Goal: Task Accomplishment & Management: Manage account settings

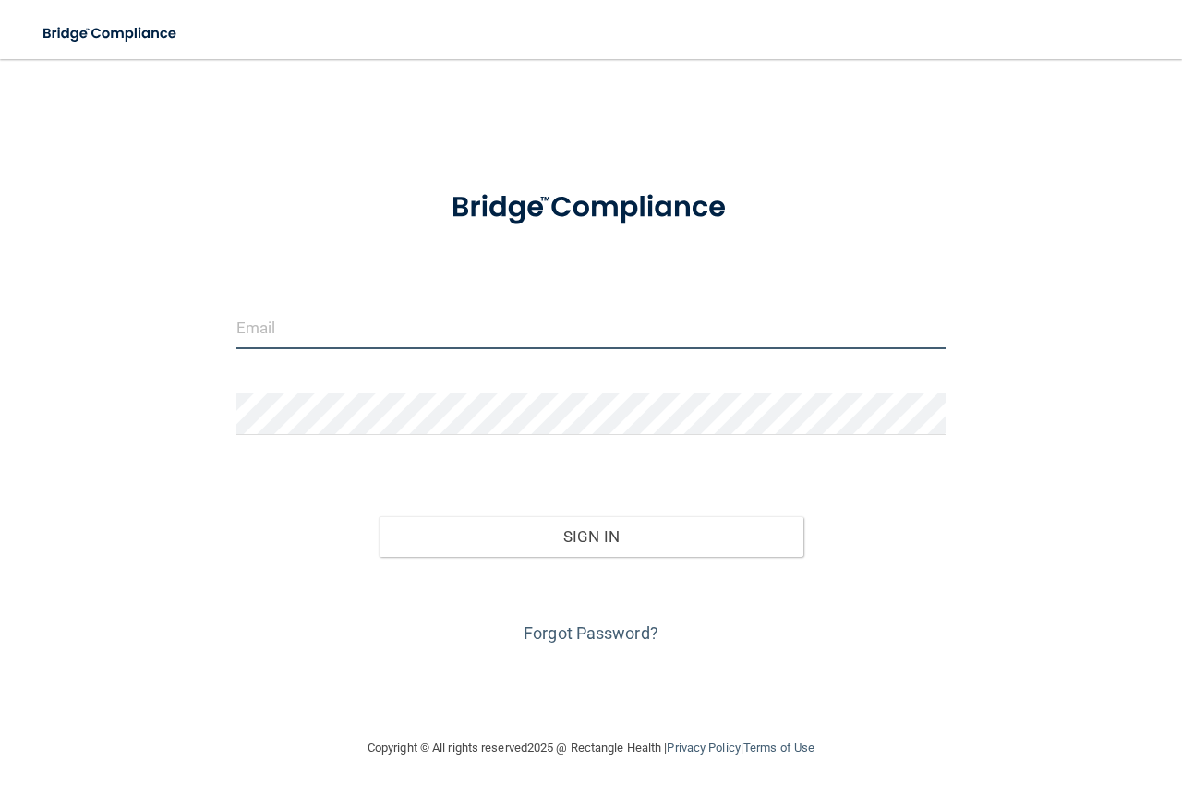
click at [282, 336] on input "email" at bounding box center [590, 328] width 709 height 42
type input "[EMAIL_ADDRESS][DOMAIN_NAME]"
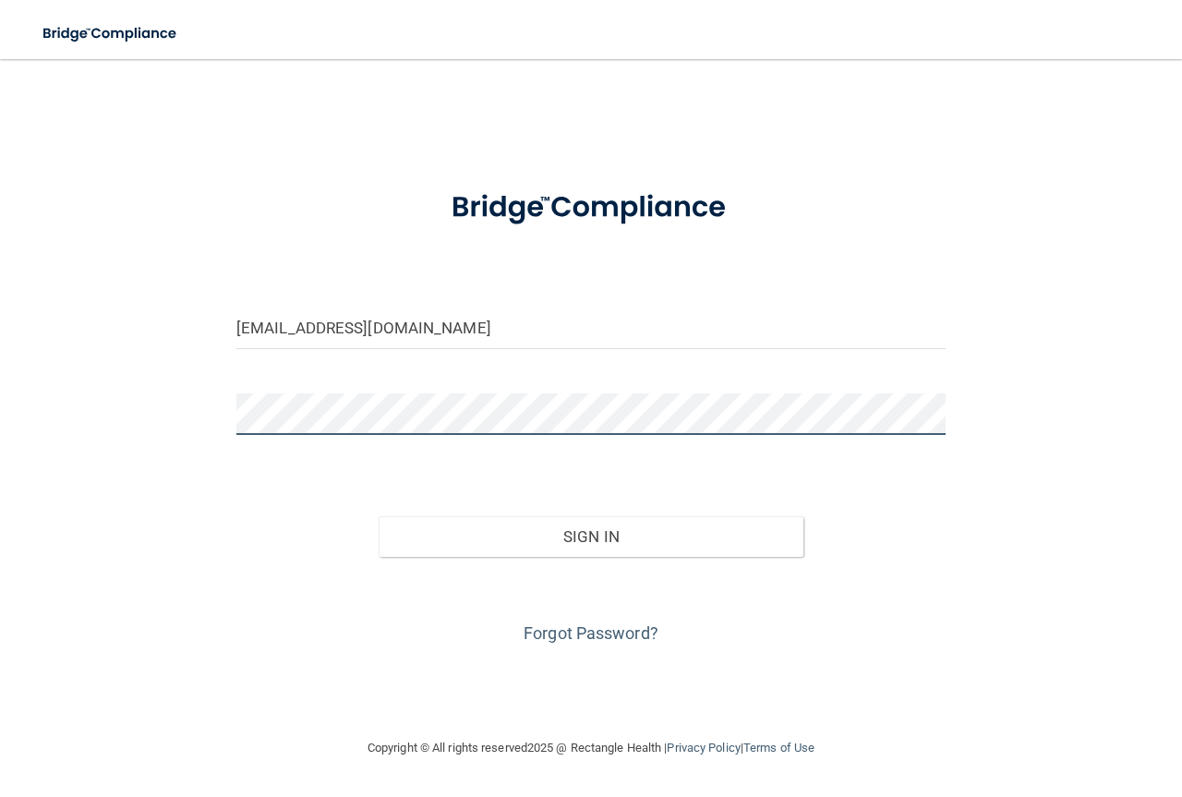
click at [379, 516] on button "Sign In" at bounding box center [592, 536] width 426 height 41
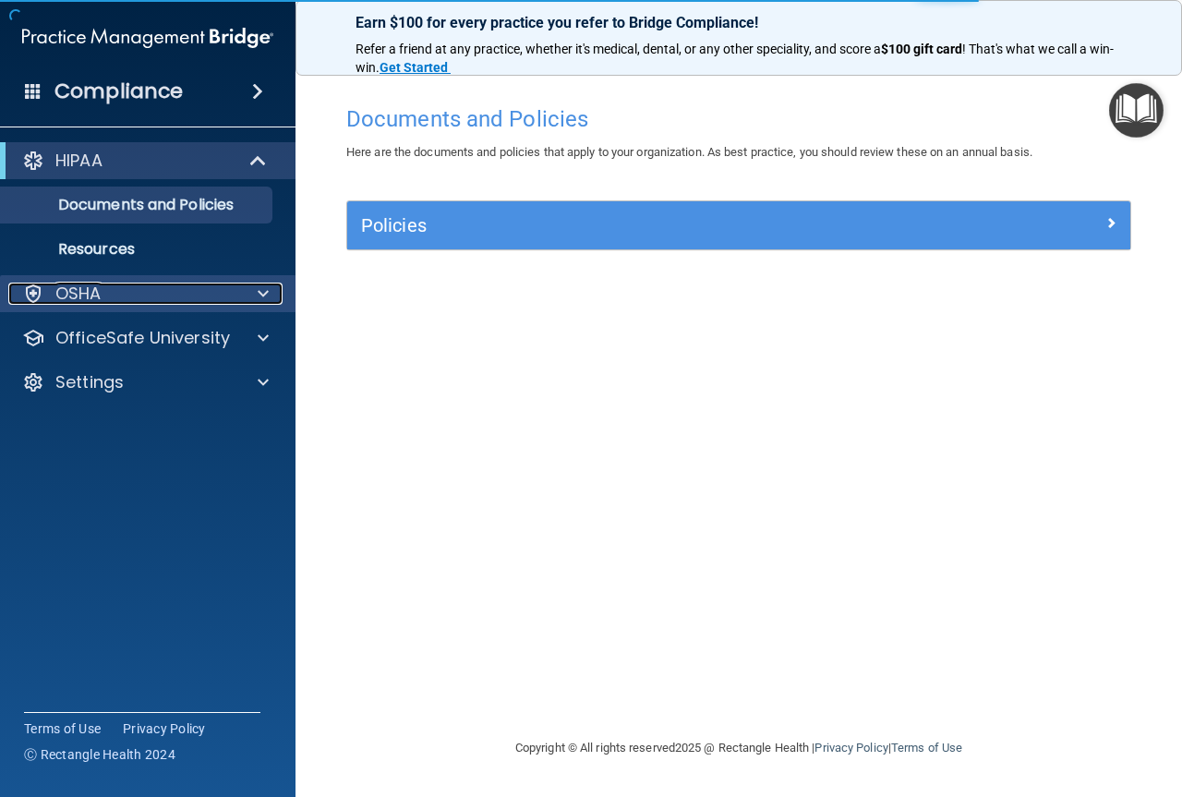
click at [85, 287] on p "OSHA" at bounding box center [78, 294] width 46 height 22
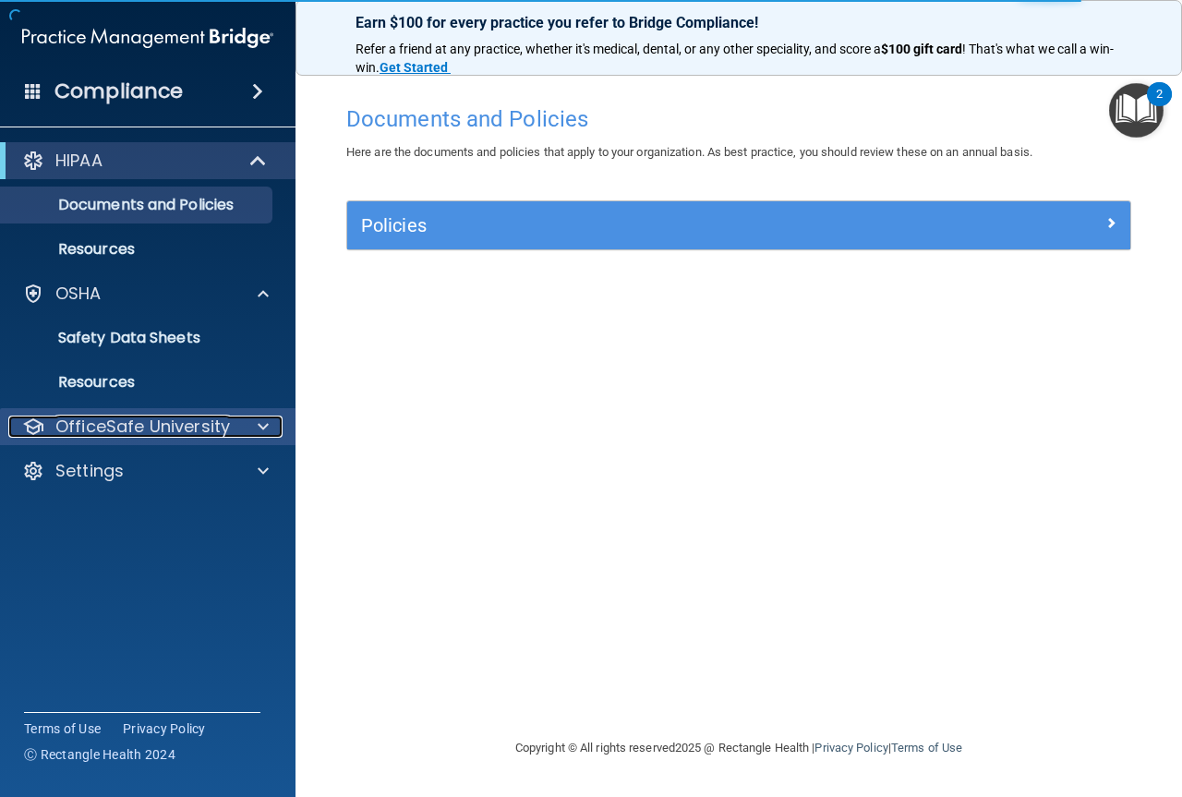
click at [102, 426] on p "OfficeSafe University" at bounding box center [142, 426] width 174 height 22
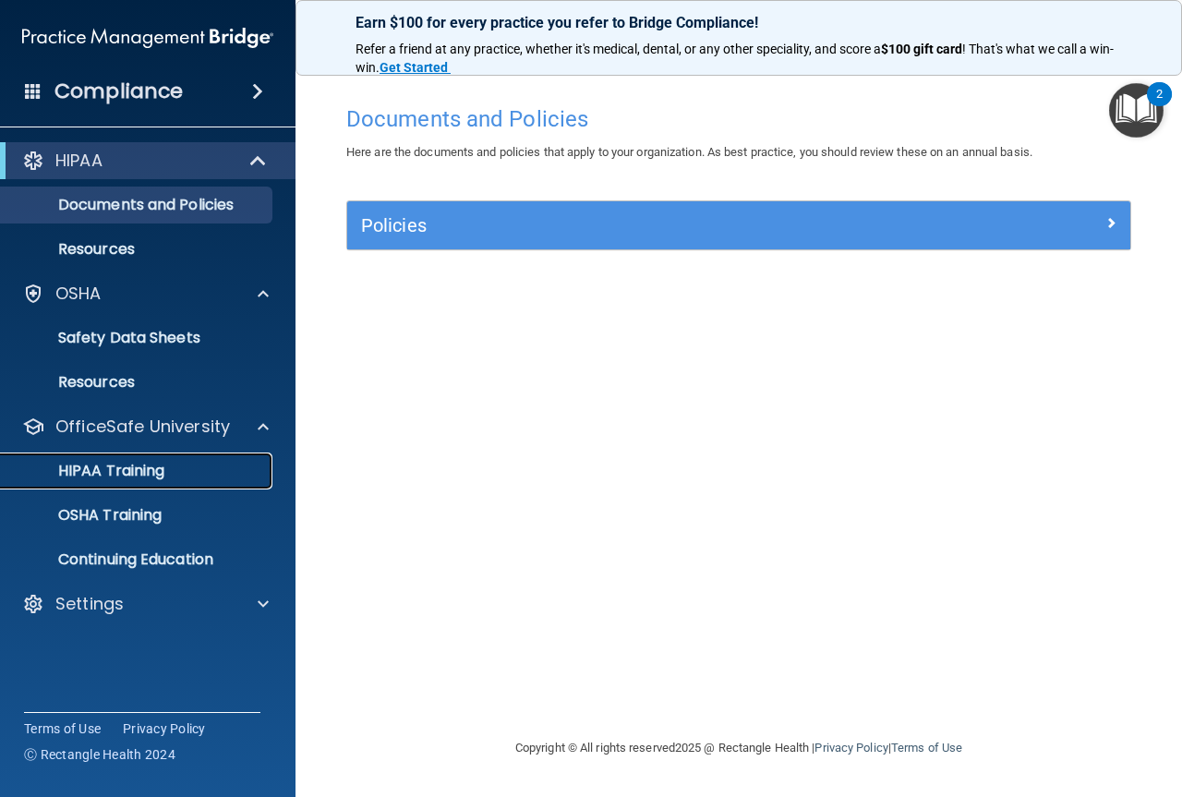
click at [134, 478] on p "HIPAA Training" at bounding box center [88, 471] width 152 height 18
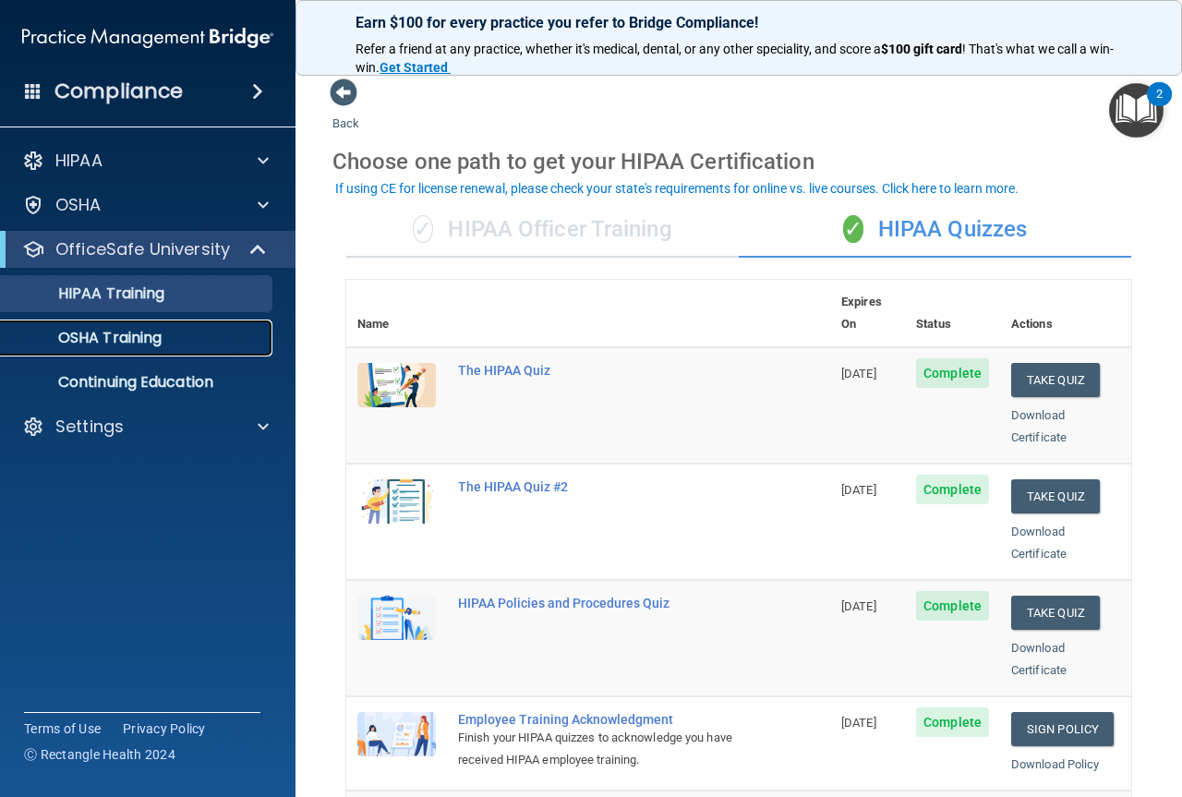
click at [138, 334] on p "OSHA Training" at bounding box center [87, 338] width 150 height 18
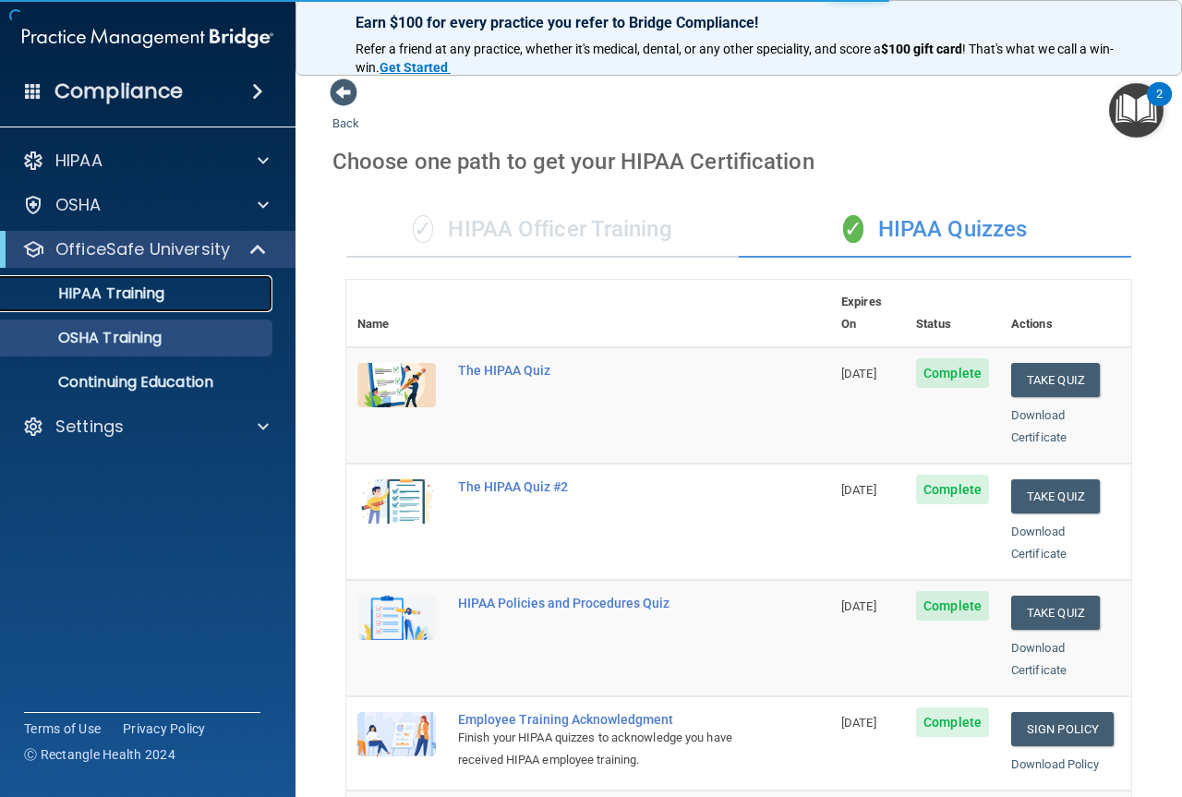
click at [159, 301] on p "HIPAA Training" at bounding box center [88, 293] width 152 height 18
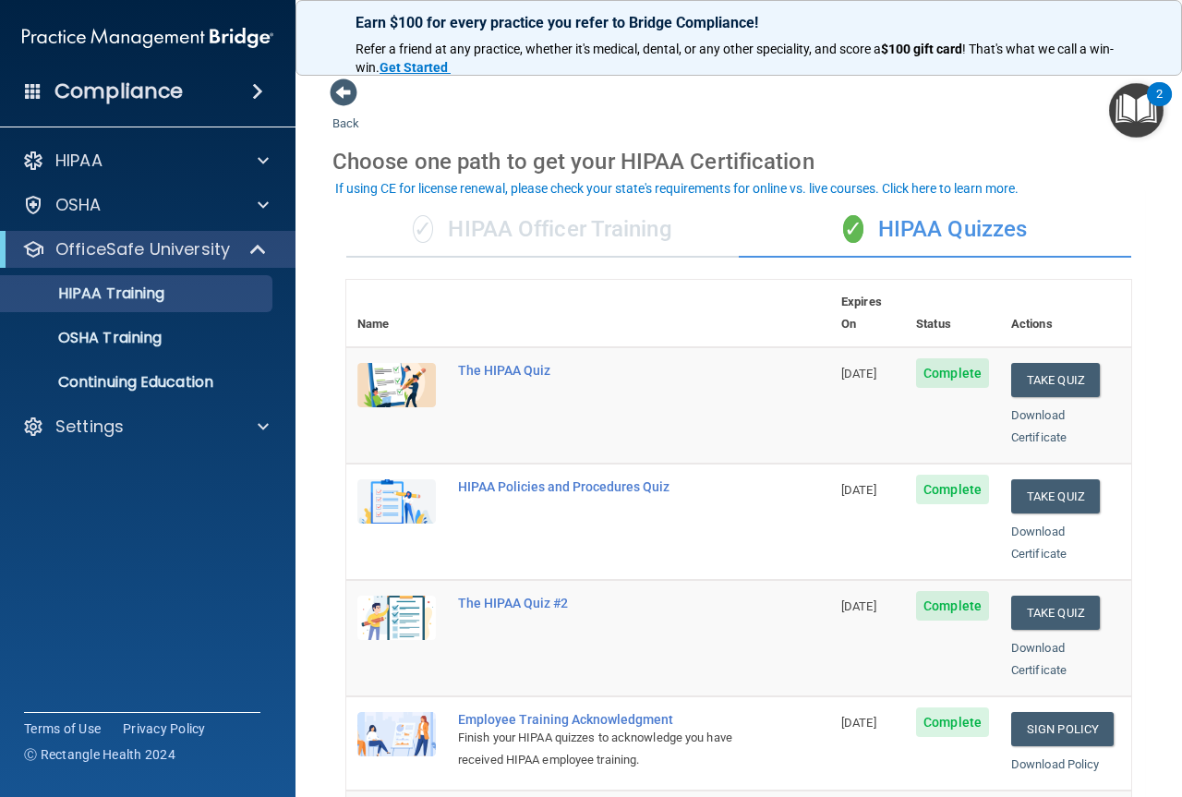
click at [566, 224] on div "✓ HIPAA Officer Training" at bounding box center [542, 229] width 392 height 55
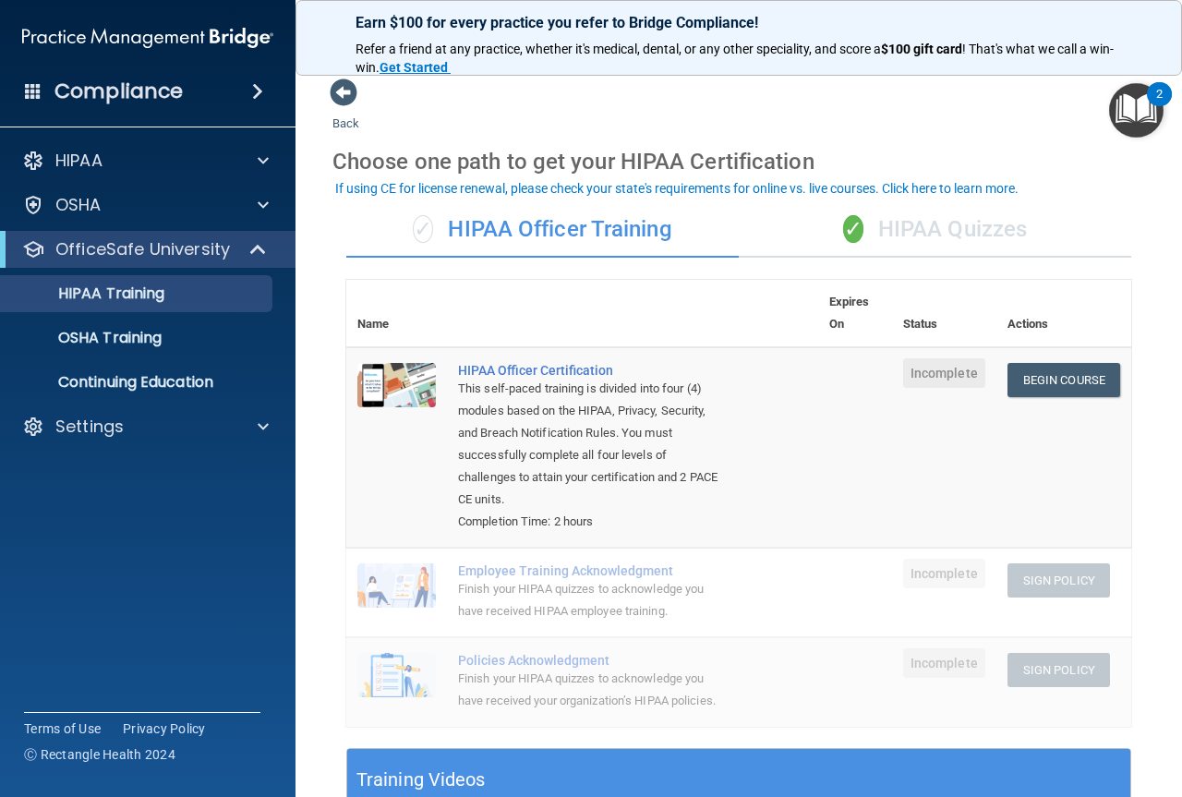
click at [930, 225] on div "✓ HIPAA Quizzes" at bounding box center [935, 229] width 392 height 55
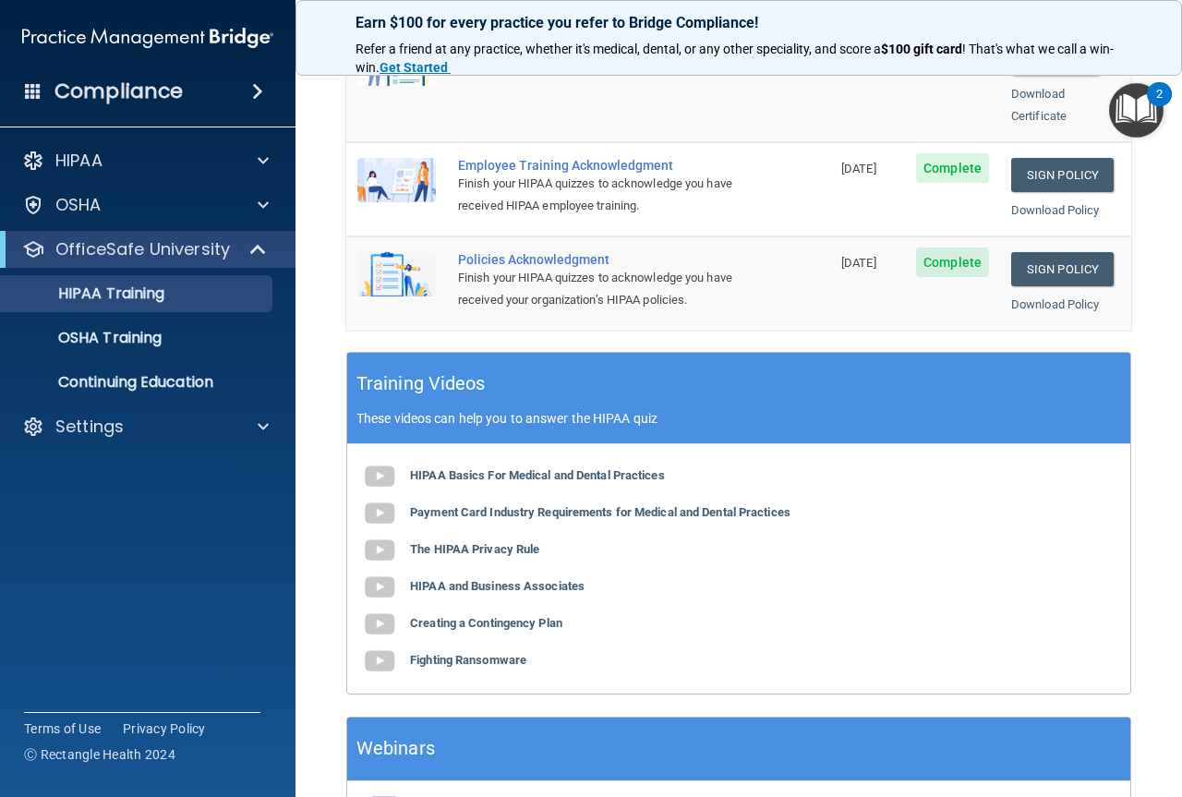
scroll to position [277, 0]
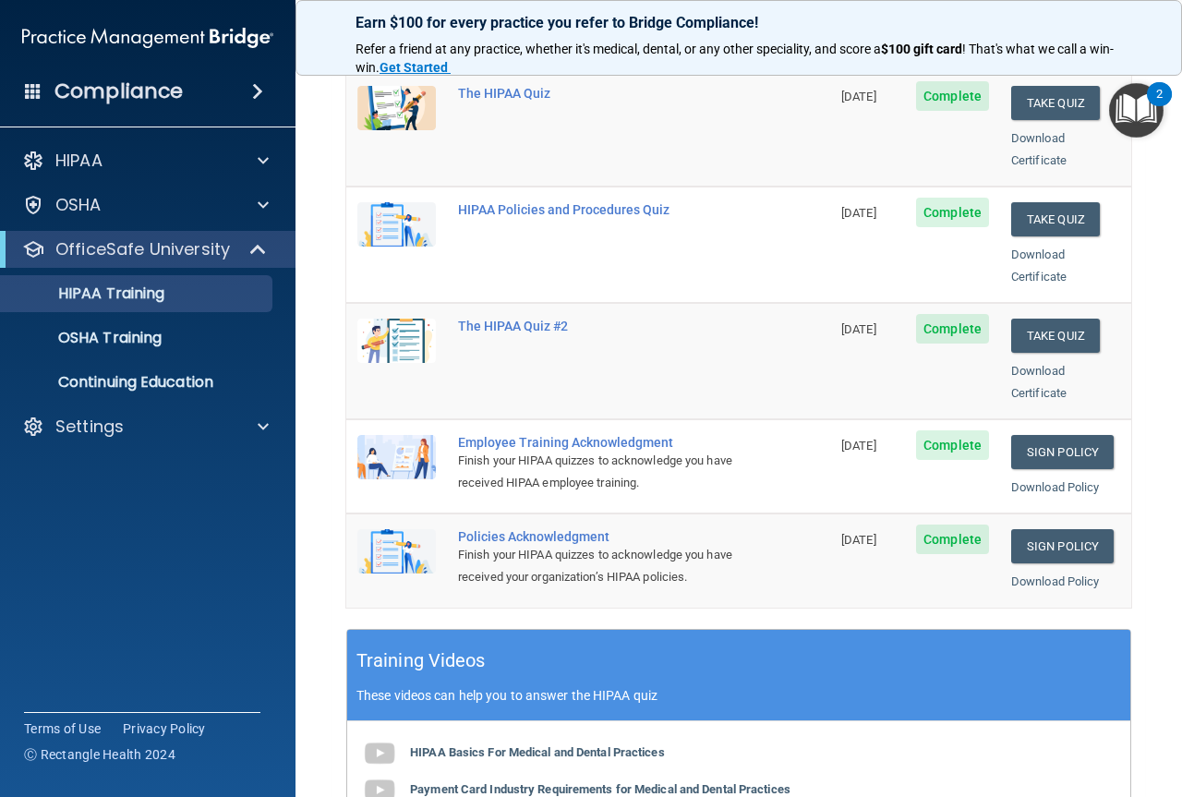
click at [1131, 102] on img "Open Resource Center, 2 new notifications" at bounding box center [1136, 110] width 54 height 54
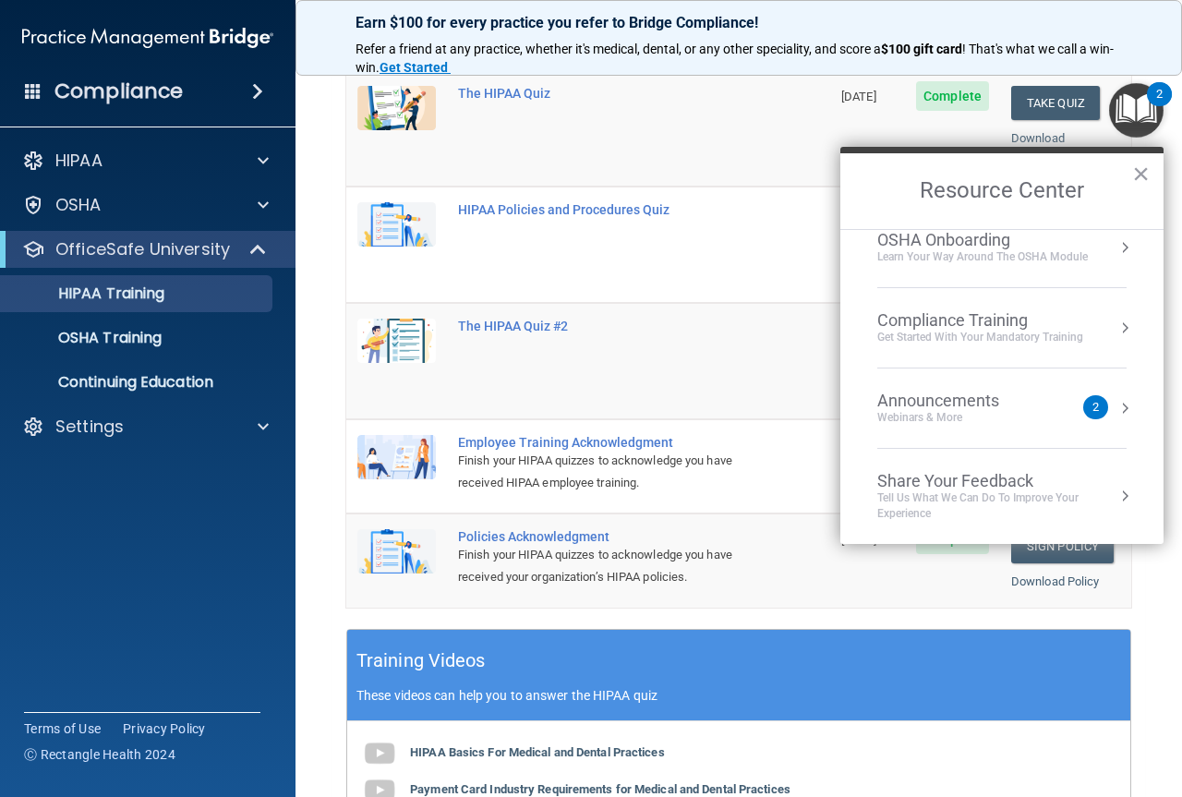
scroll to position [103, 0]
click at [1143, 172] on button "×" at bounding box center [1141, 174] width 18 height 30
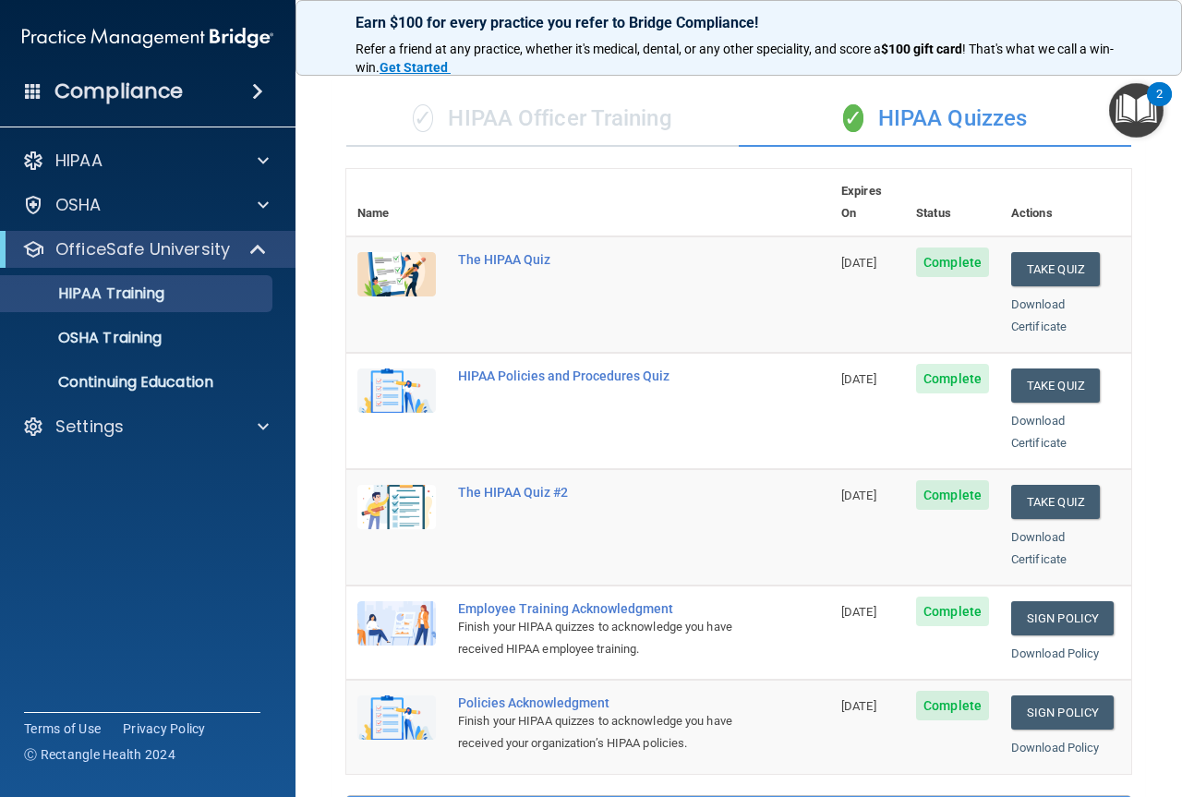
scroll to position [0, 0]
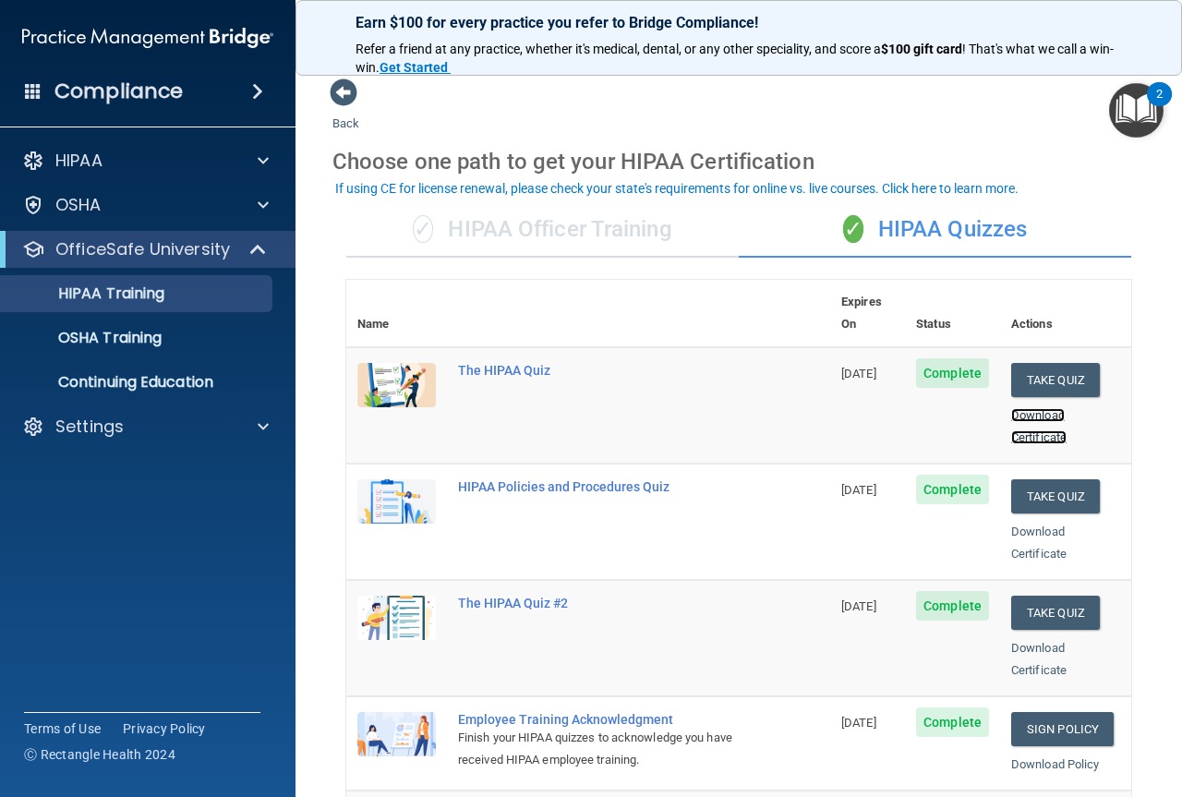
click at [1028, 408] on link "Download Certificate" at bounding box center [1038, 426] width 55 height 36
click at [1118, 353] on div "✓ HIPAA Officer Training ✓ HIPAA Quizzes Name Expires On Status Actions The HIP…" at bounding box center [738, 796] width 812 height 1217
click at [66, 340] on p "OSHA Training" at bounding box center [87, 338] width 150 height 18
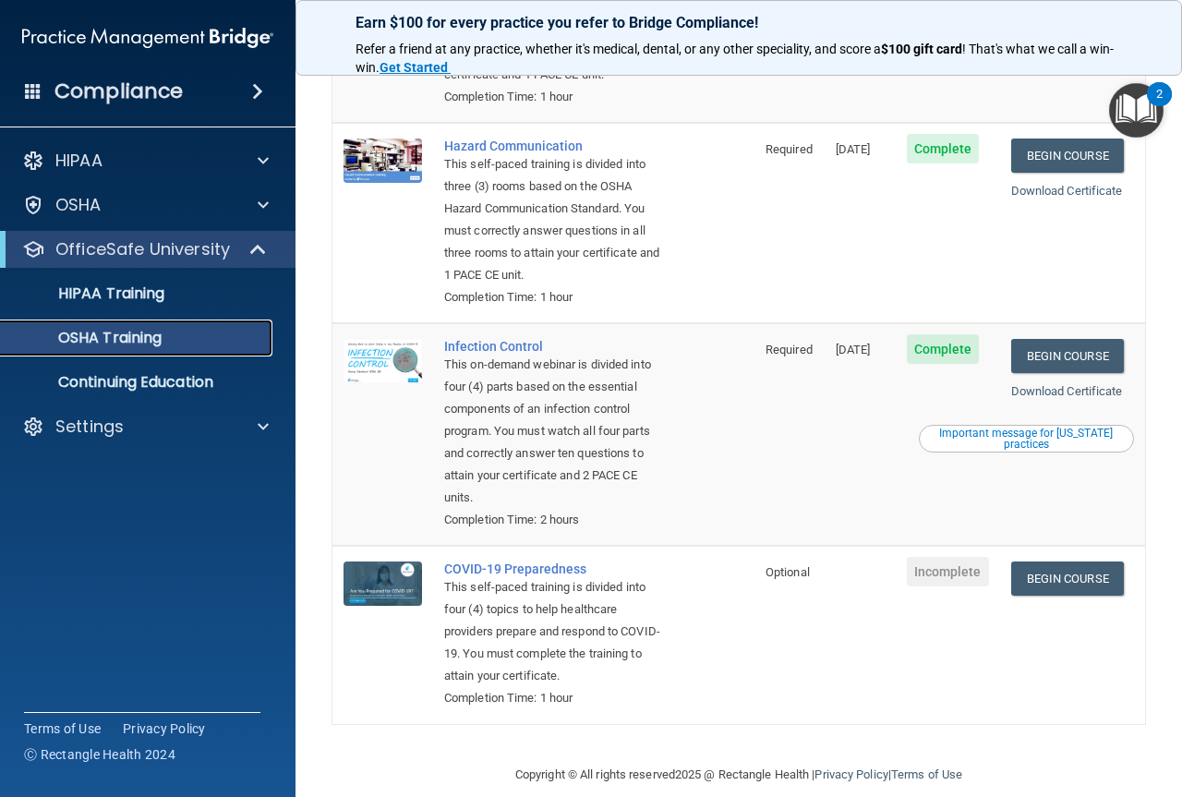
scroll to position [399, 0]
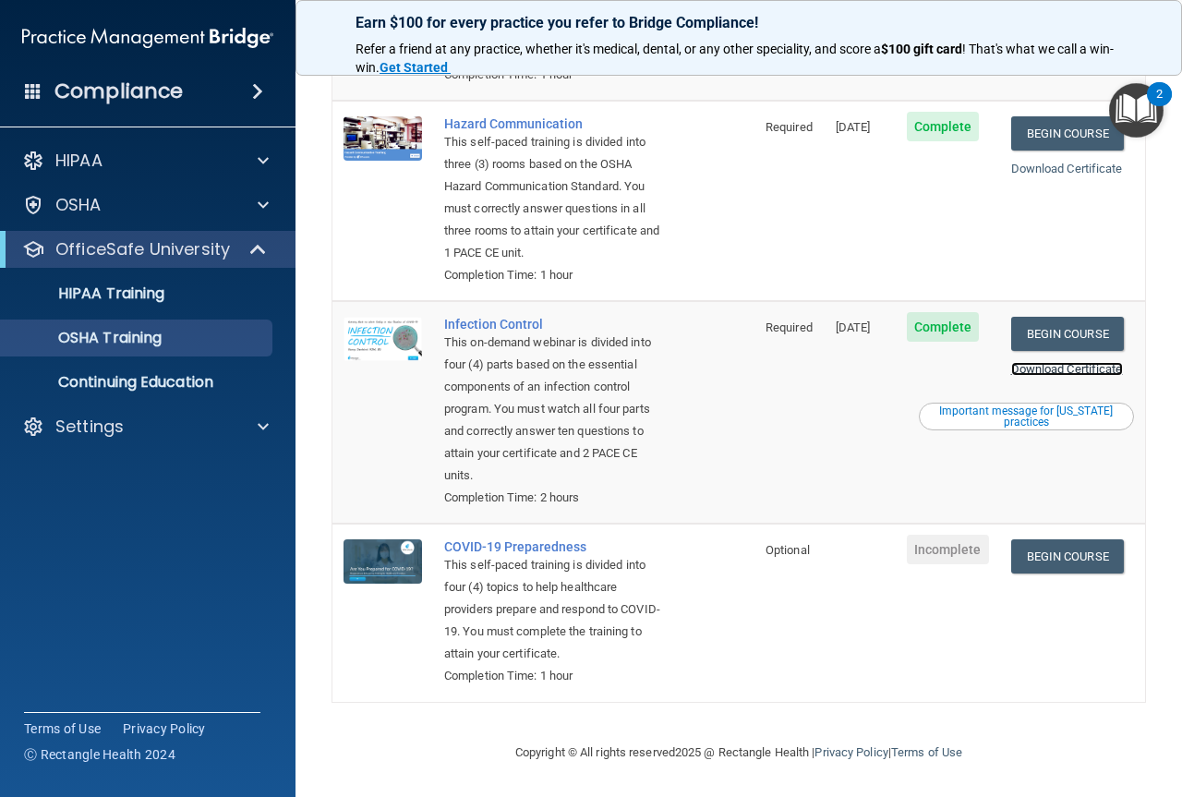
click at [1080, 362] on link "Download Certificate" at bounding box center [1067, 369] width 112 height 14
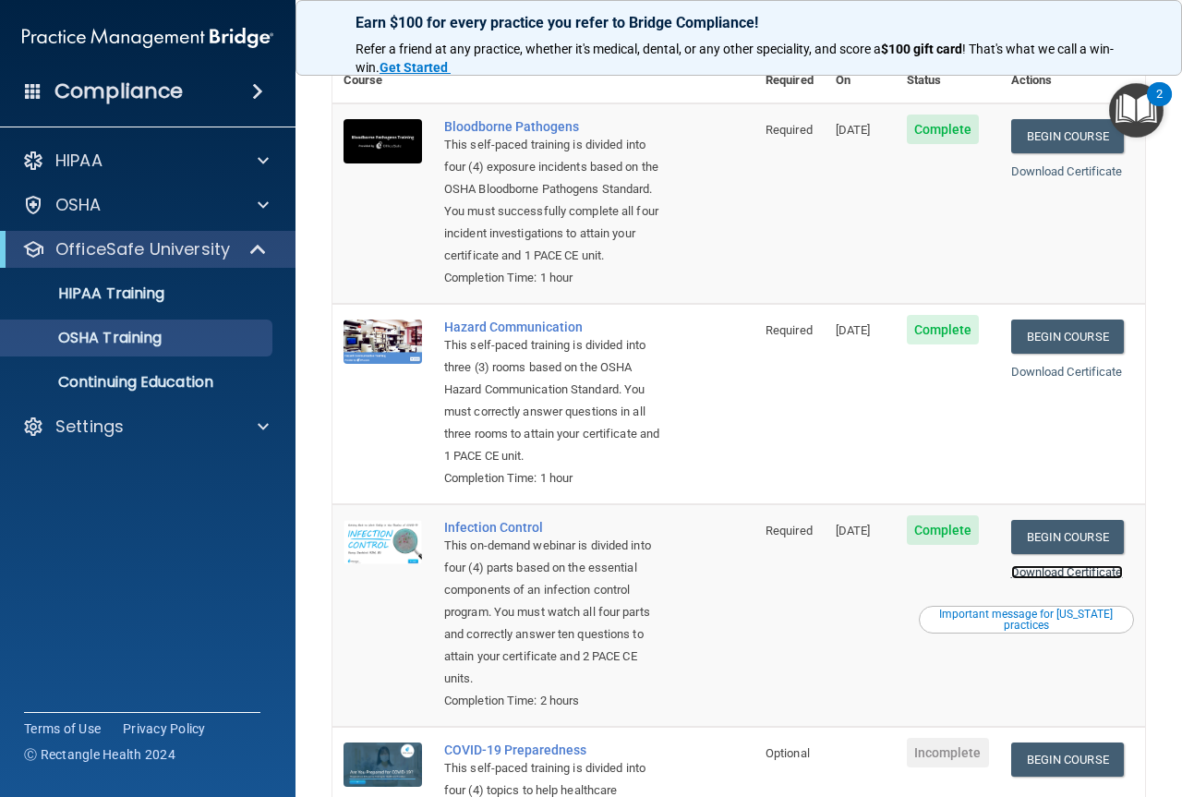
scroll to position [0, 0]
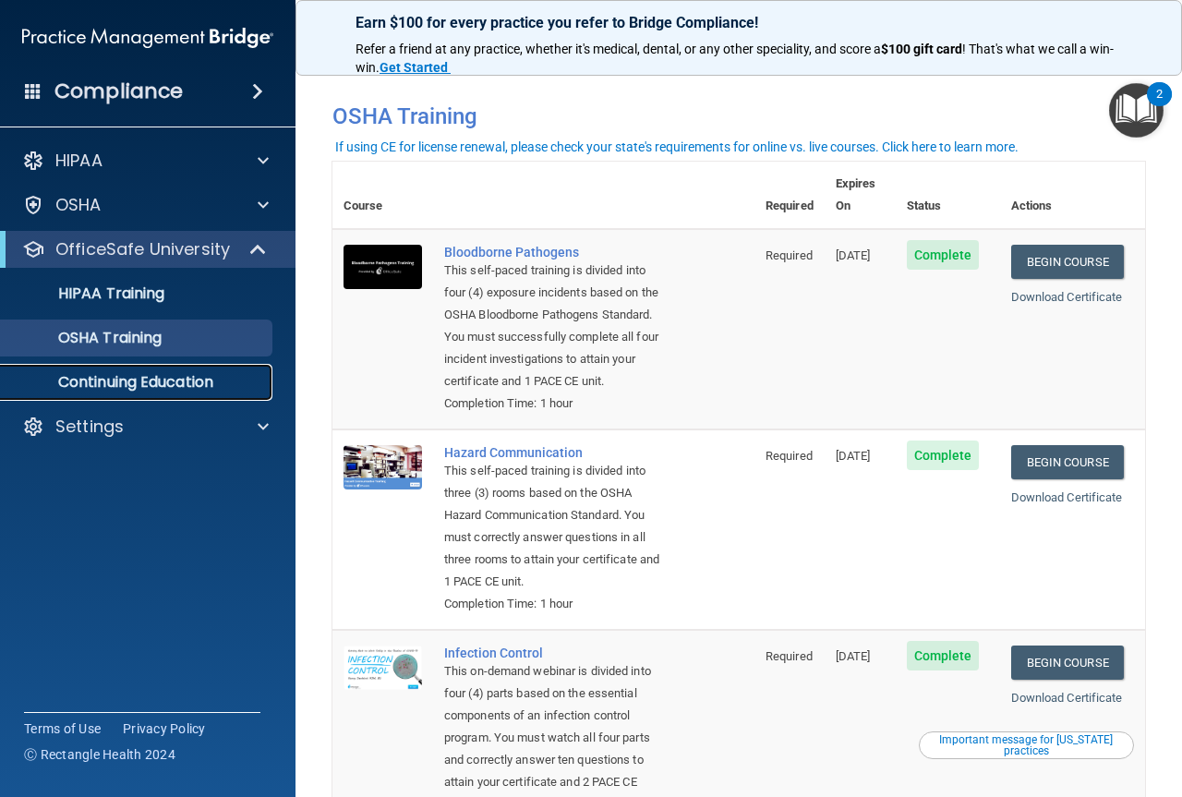
click at [126, 369] on link "Continuing Education" at bounding box center [127, 382] width 291 height 37
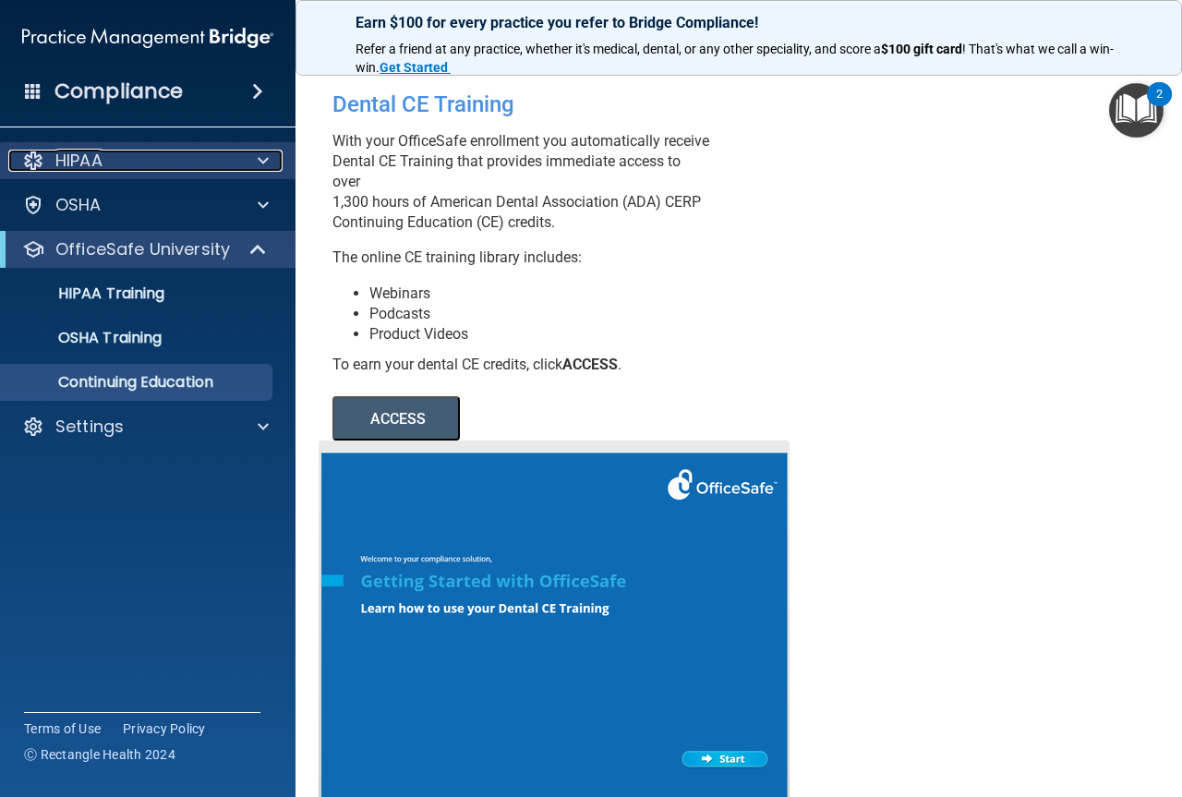
click at [116, 154] on div "HIPAA" at bounding box center [122, 161] width 229 height 22
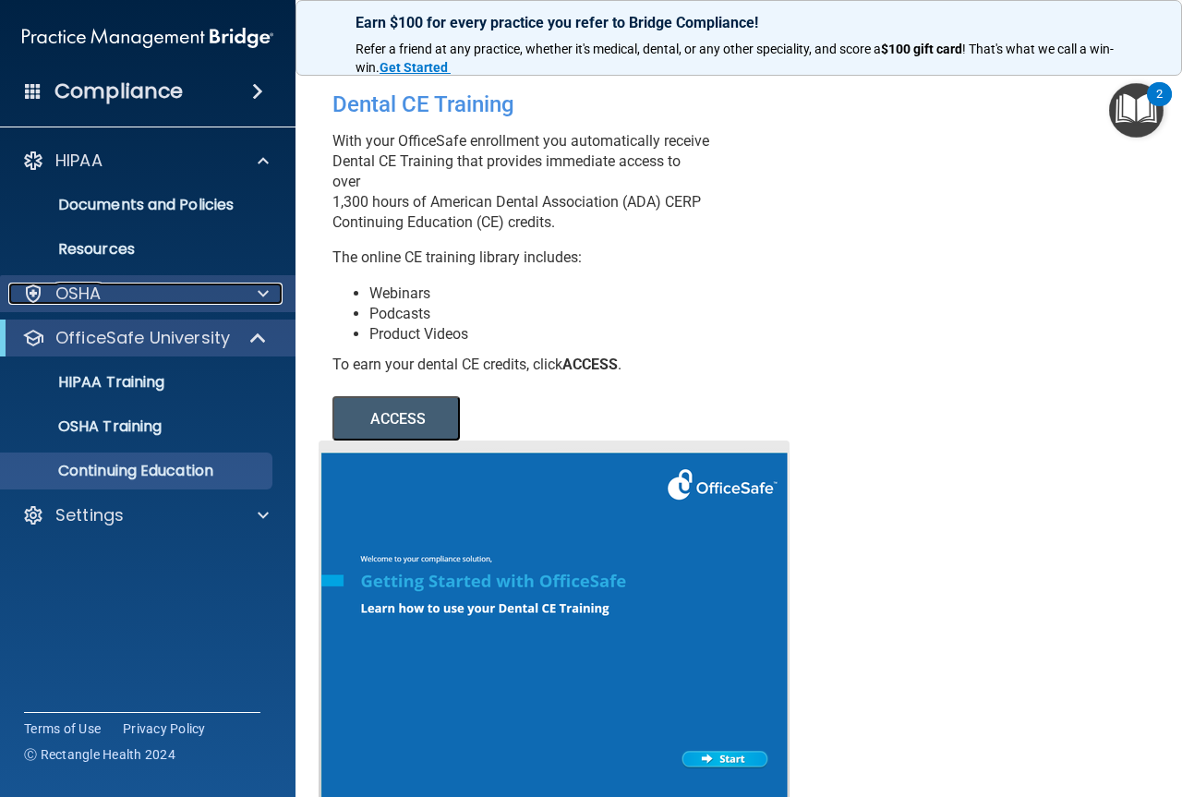
click at [99, 294] on p "OSHA" at bounding box center [78, 294] width 46 height 22
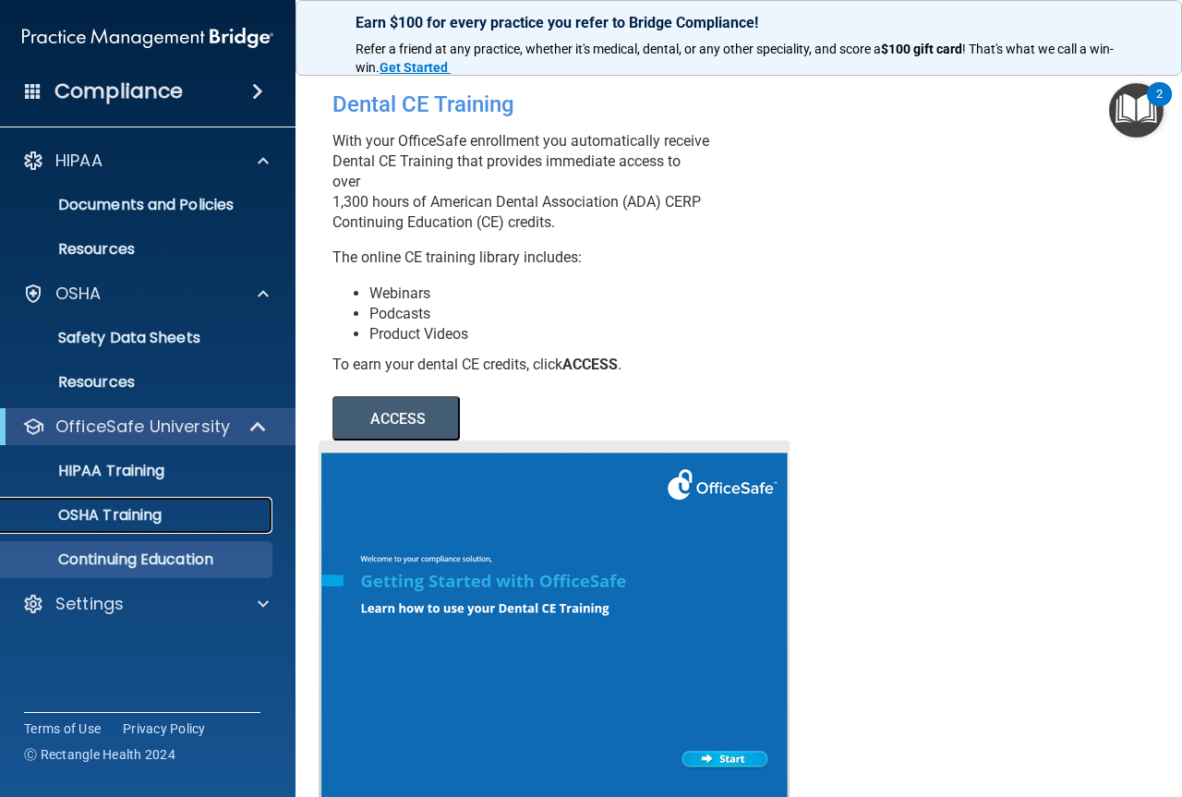
click at [114, 528] on link "OSHA Training" at bounding box center [127, 515] width 291 height 37
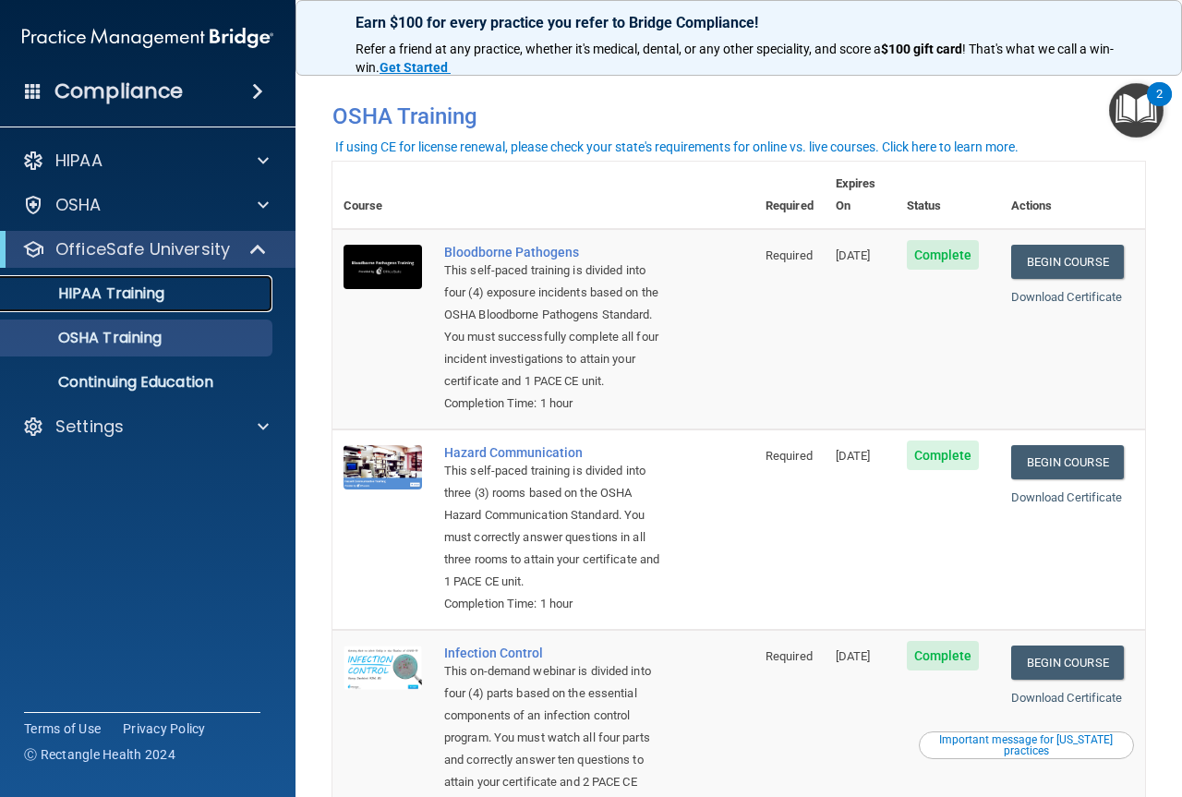
click at [83, 297] on p "HIPAA Training" at bounding box center [88, 293] width 152 height 18
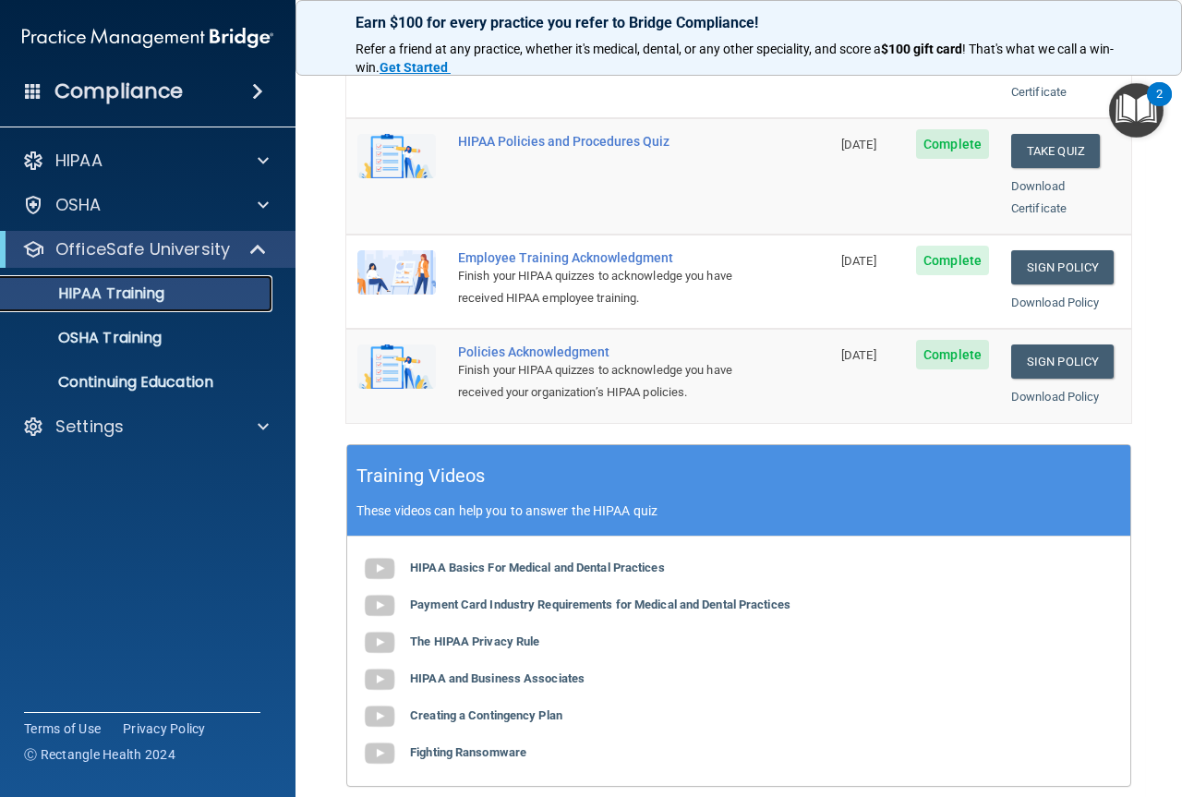
scroll to position [92, 0]
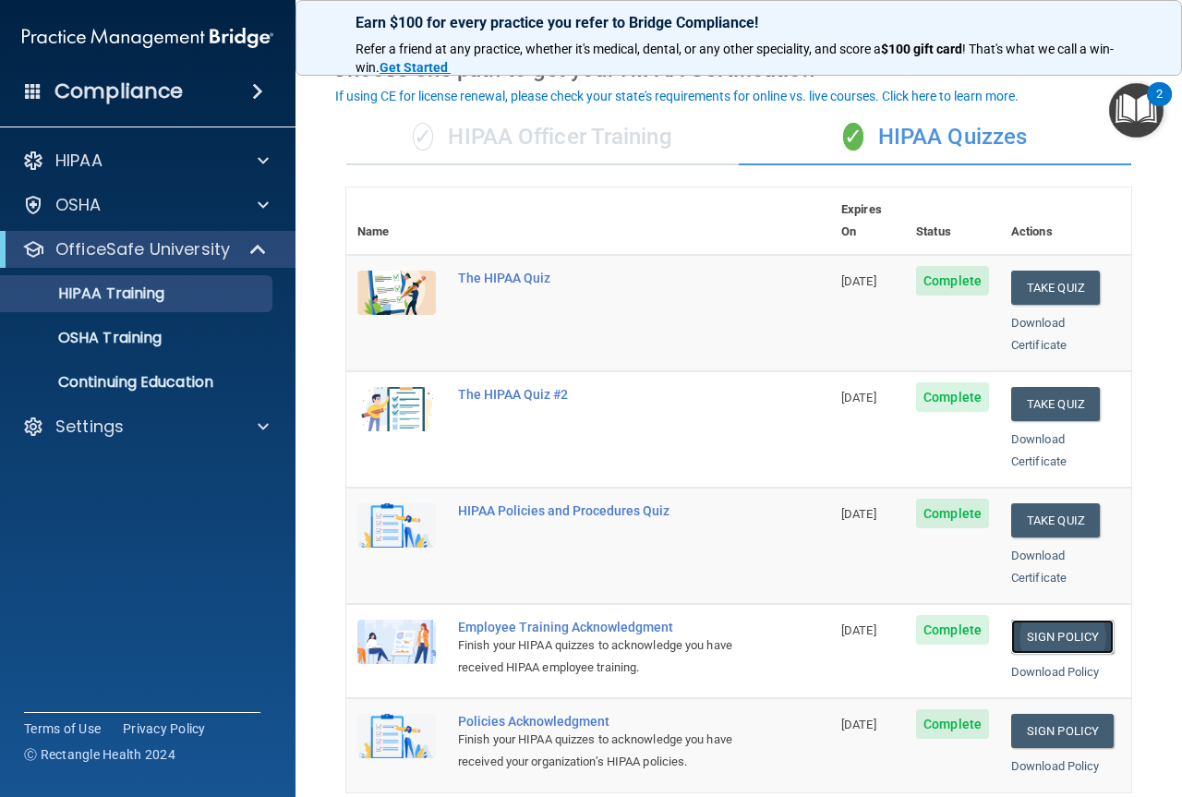
click at [1075, 620] on link "Sign Policy" at bounding box center [1062, 637] width 102 height 34
click at [1052, 715] on link "Sign Policy" at bounding box center [1062, 731] width 102 height 34
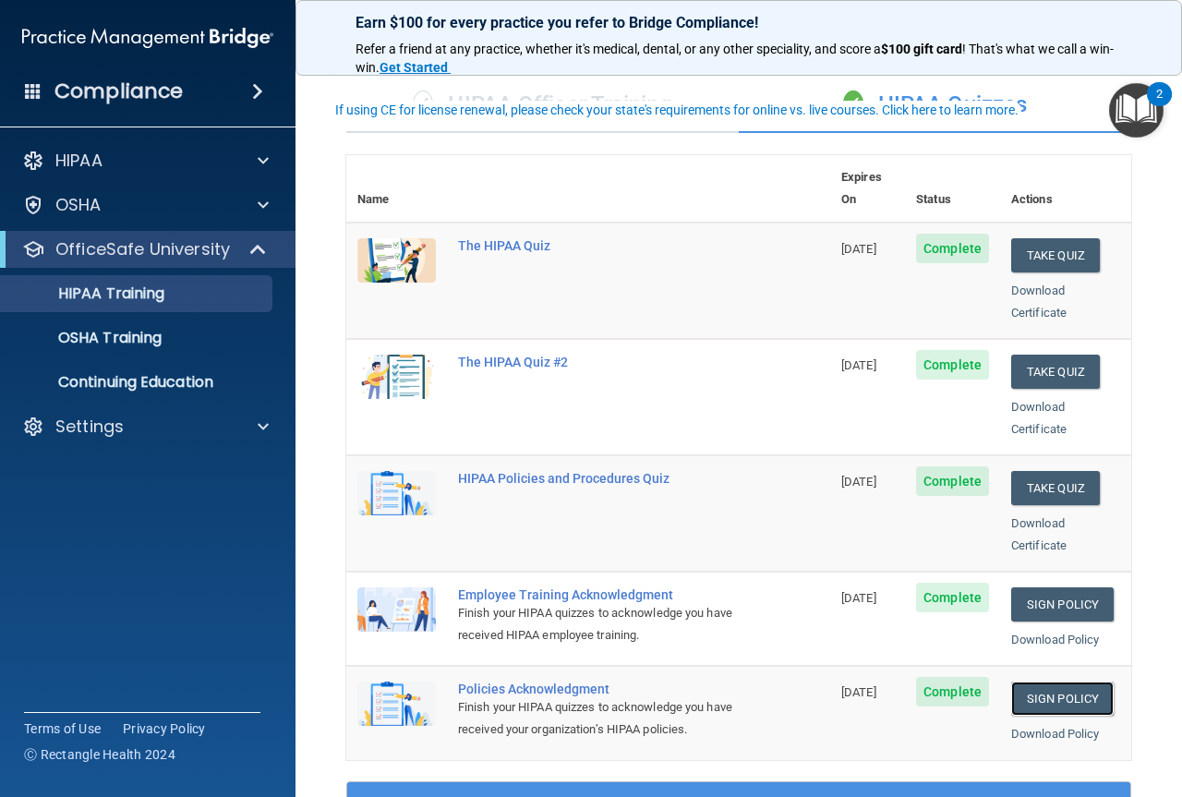
scroll to position [0, 0]
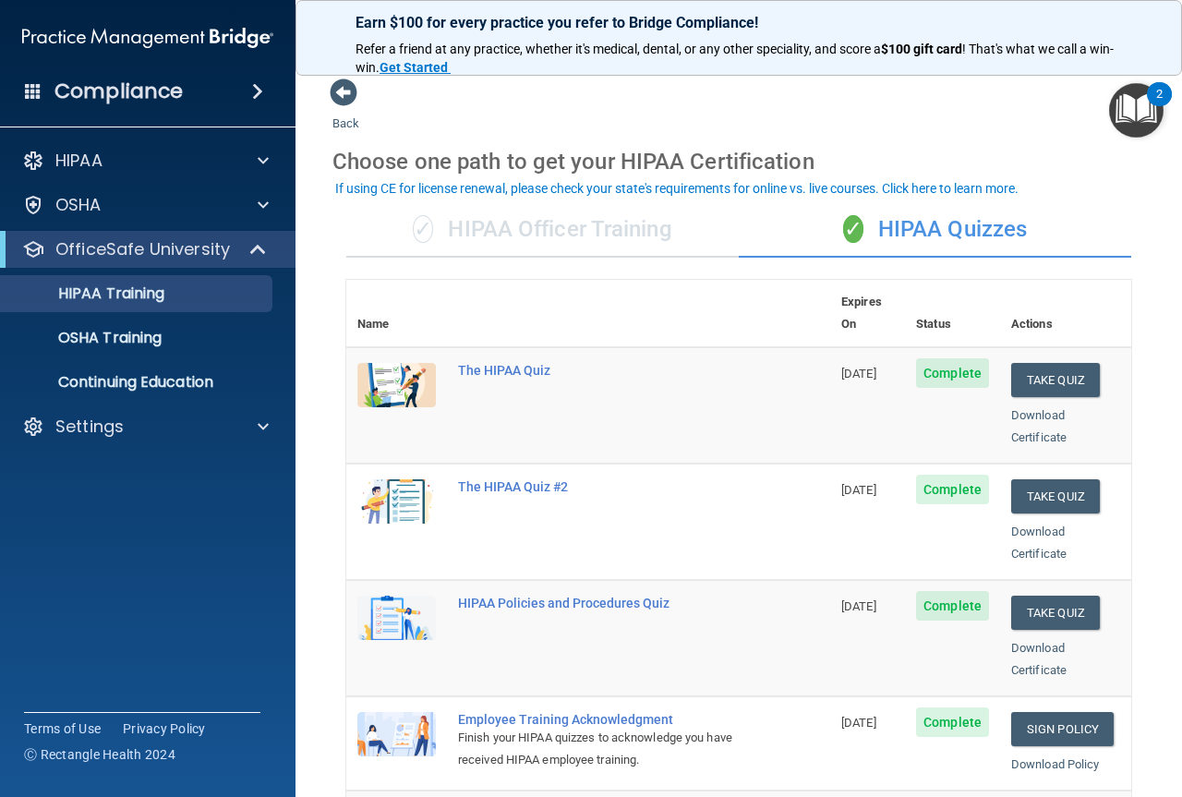
click at [1120, 97] on img "Open Resource Center, 2 new notifications" at bounding box center [1136, 110] width 54 height 54
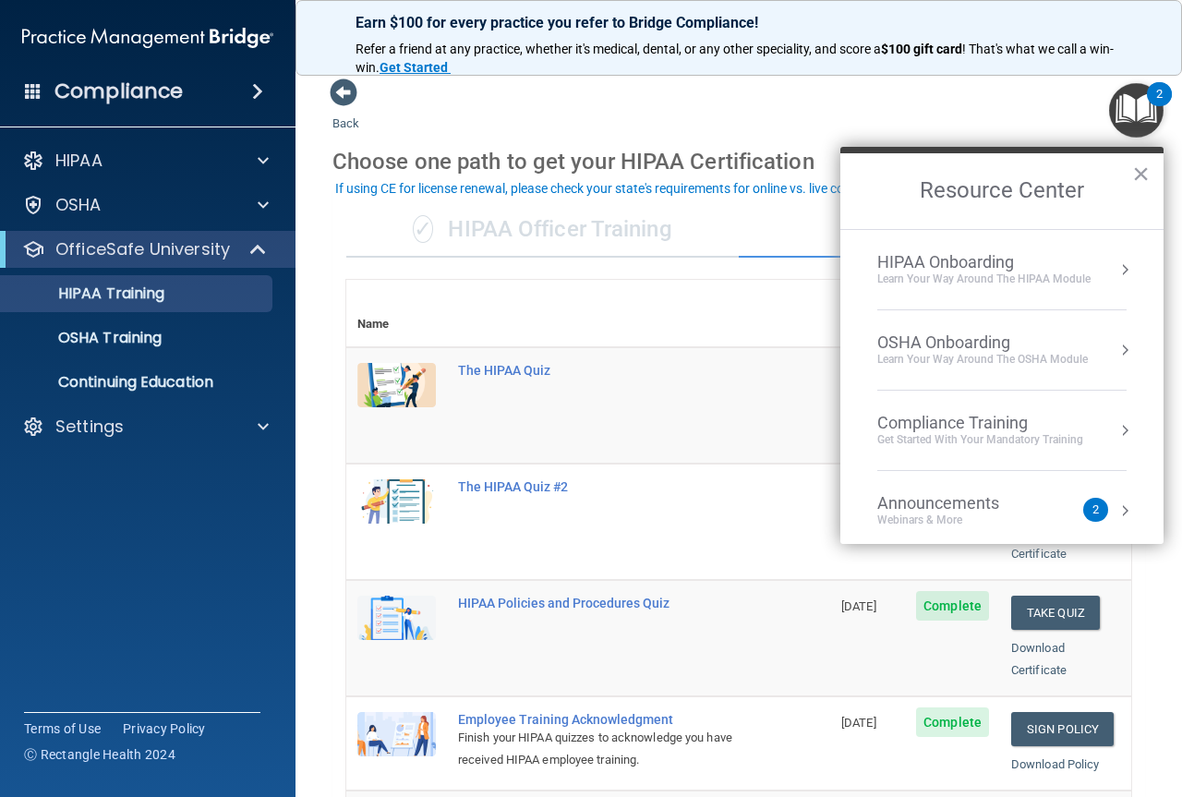
click at [341, 223] on div "✓ HIPAA Officer Training ✓ HIPAA Quizzes Name Expires On Status Actions The HIP…" at bounding box center [738, 796] width 812 height 1217
click at [128, 332] on p "OSHA Training" at bounding box center [87, 338] width 150 height 18
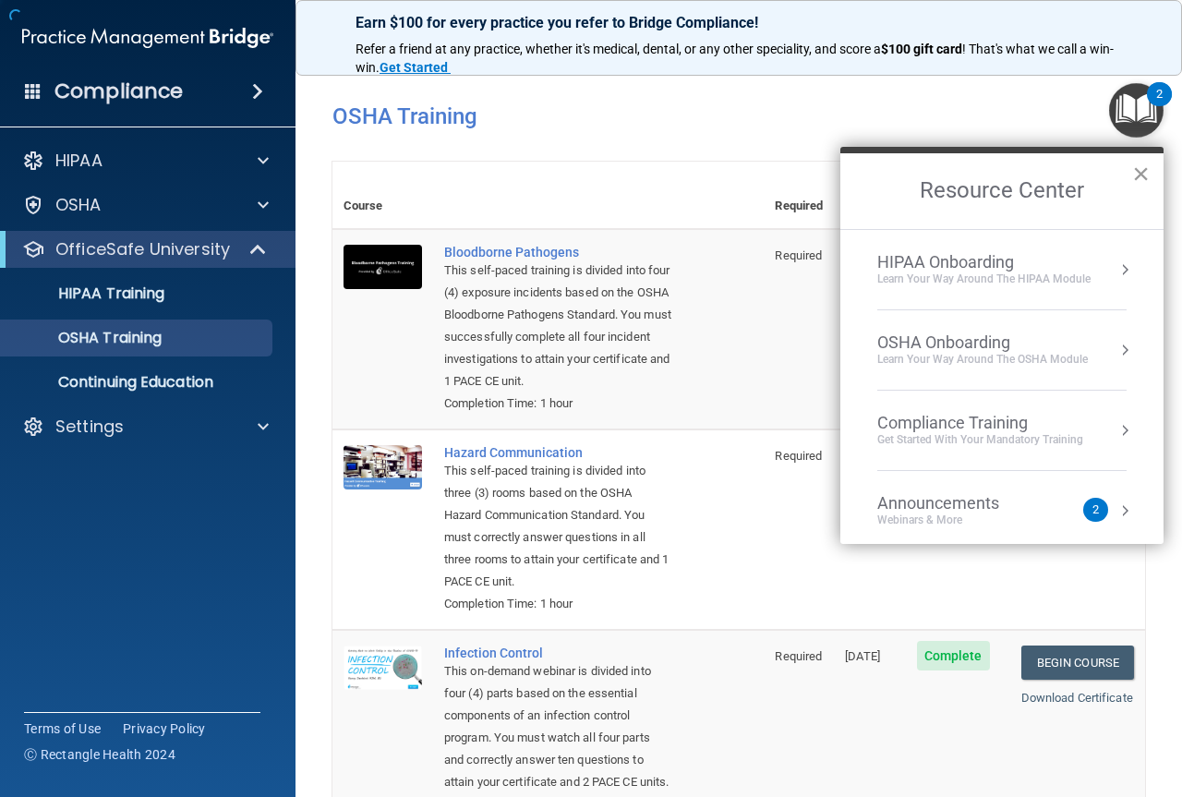
click at [1144, 174] on button "×" at bounding box center [1141, 174] width 18 height 30
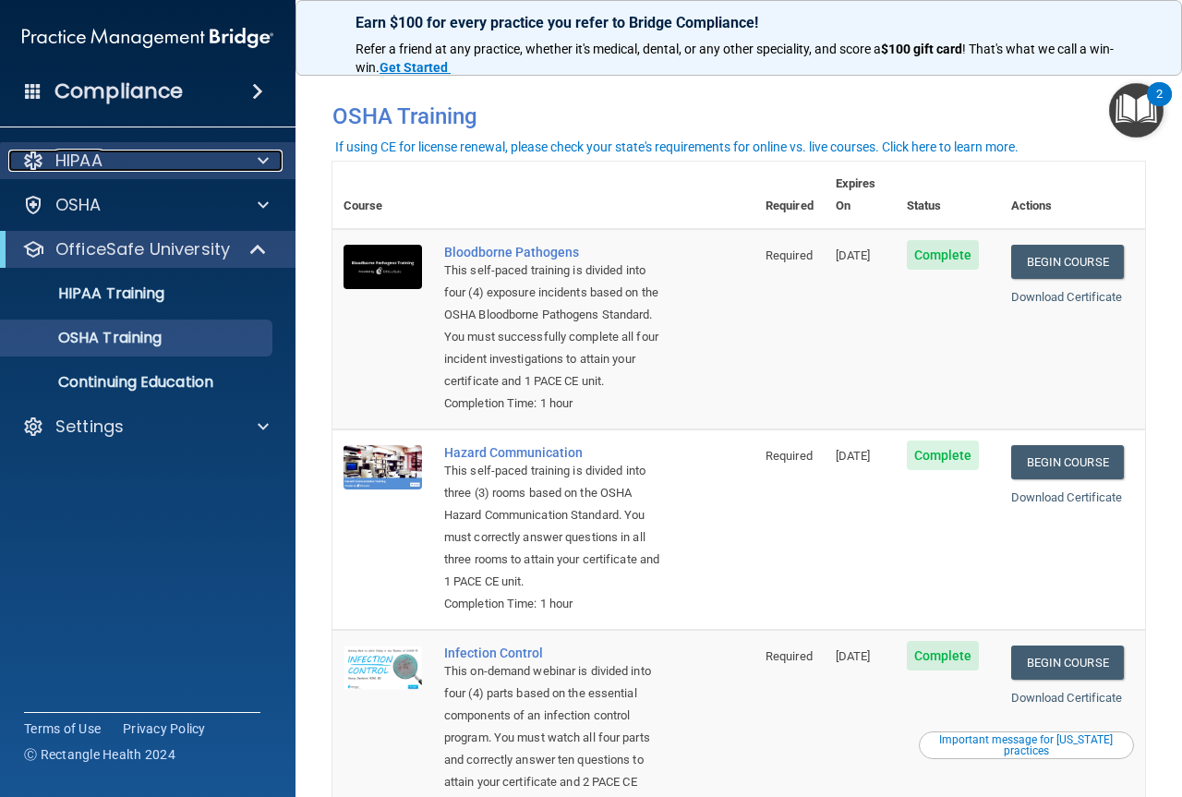
click at [70, 163] on p "HIPAA" at bounding box center [78, 161] width 47 height 22
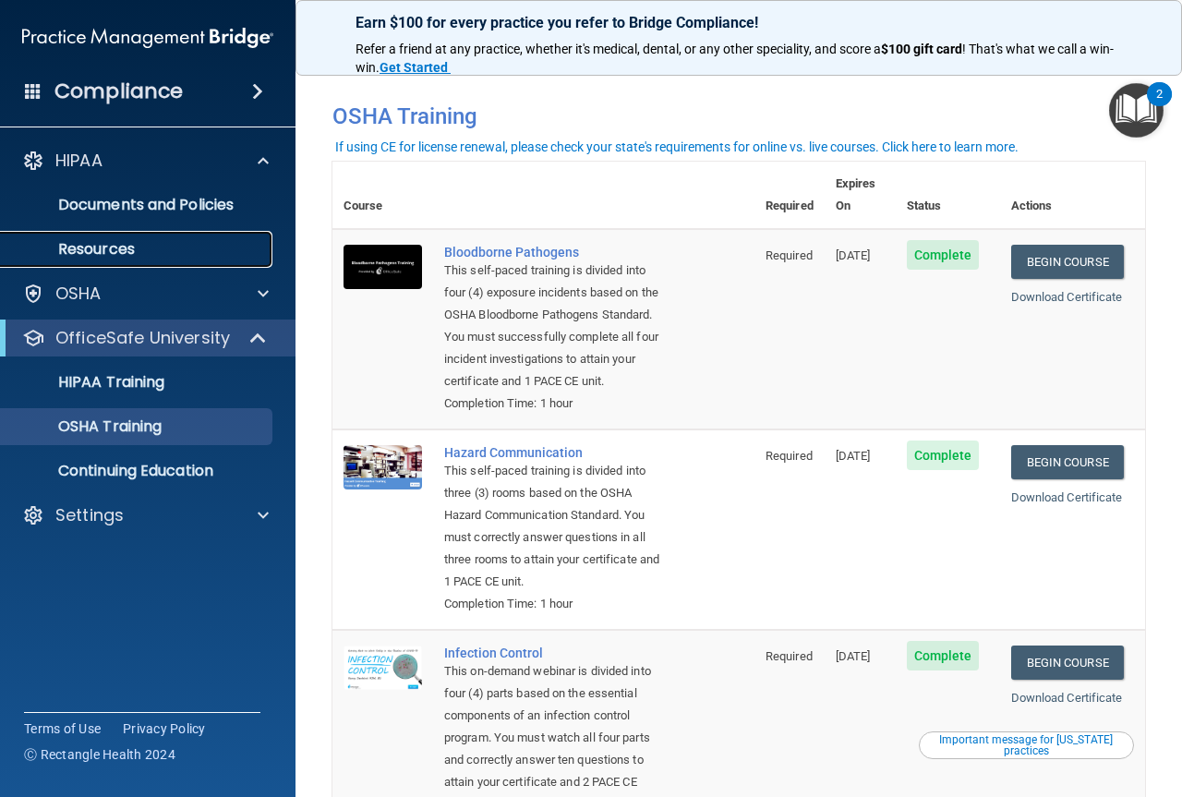
click at [117, 242] on p "Resources" at bounding box center [138, 249] width 252 height 18
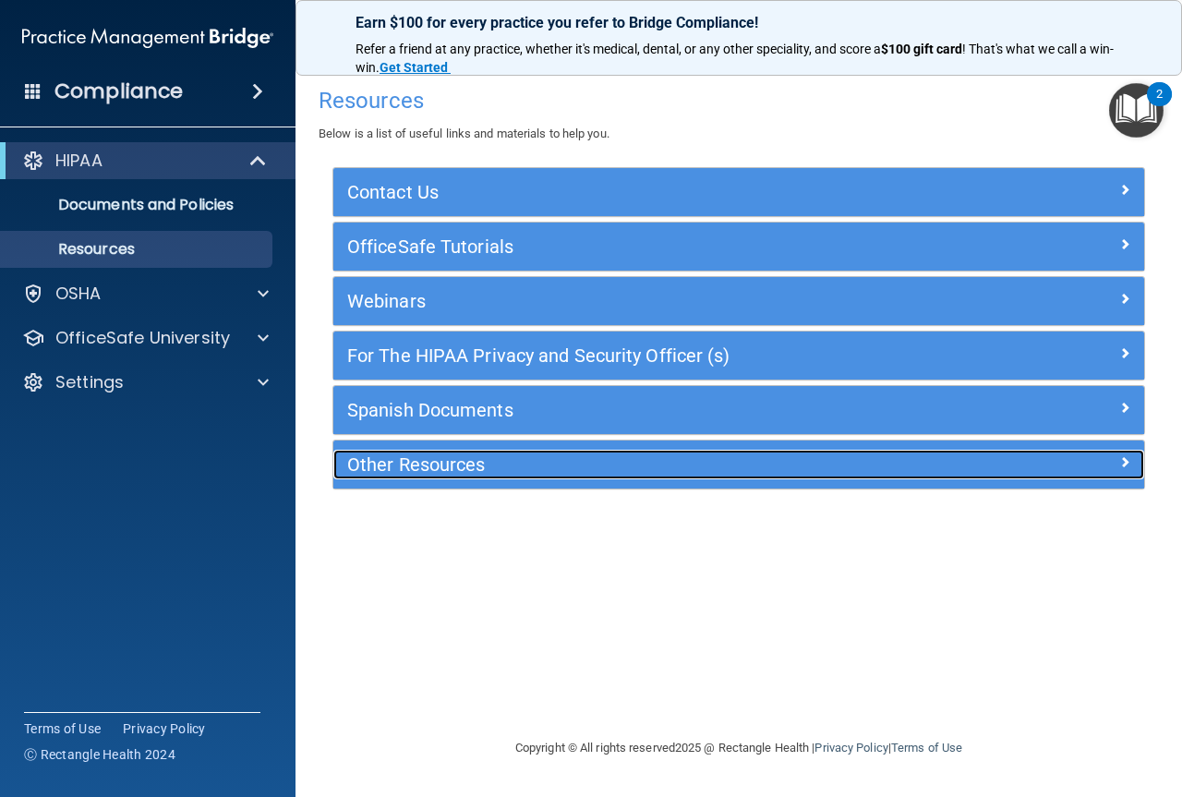
click at [433, 467] on h5 "Other Resources" at bounding box center [637, 464] width 581 height 20
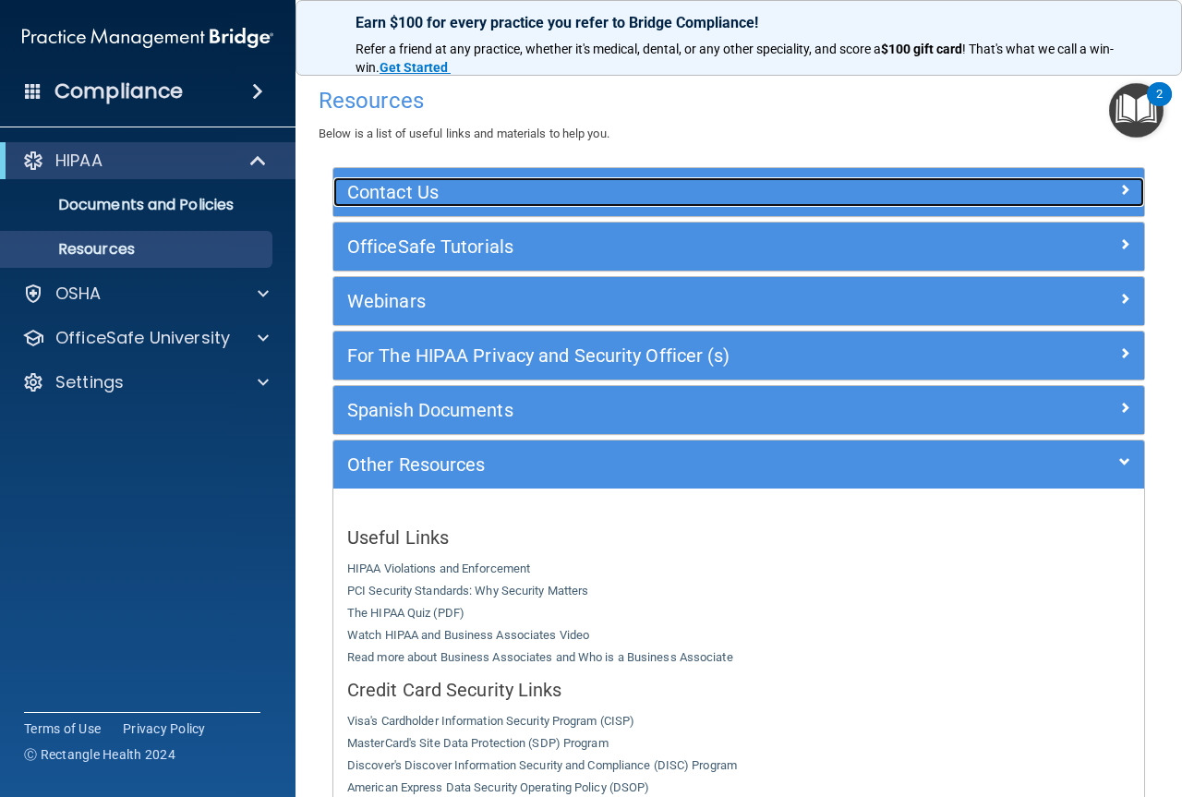
click at [399, 200] on h5 "Contact Us" at bounding box center [637, 192] width 581 height 20
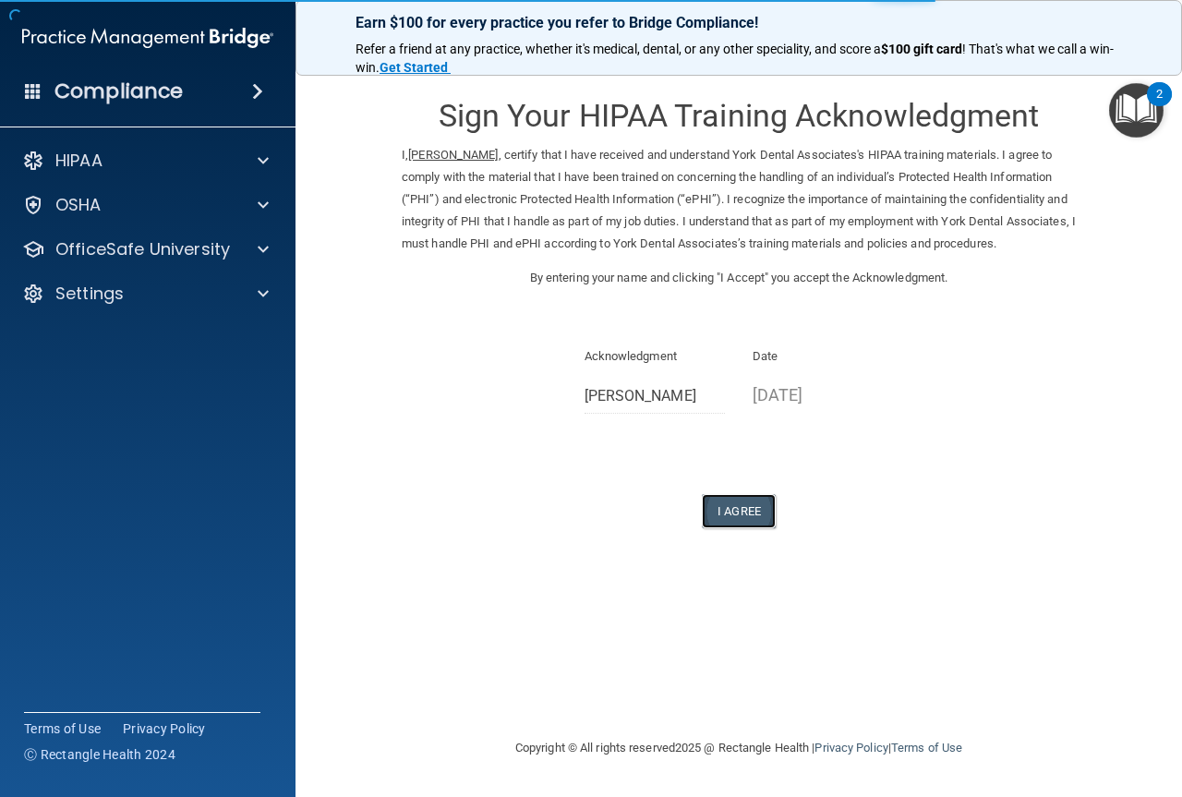
click at [753, 528] on button "I Agree" at bounding box center [739, 511] width 74 height 34
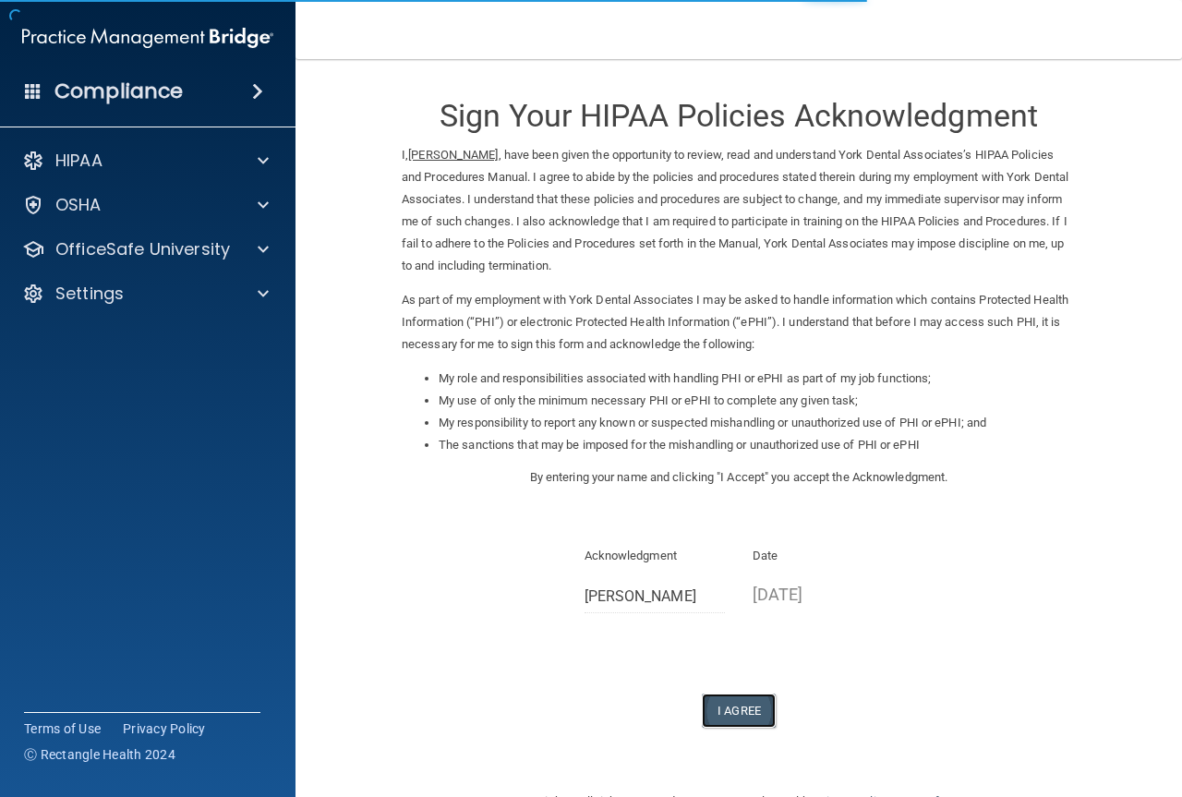
click at [726, 704] on button "I Agree" at bounding box center [739, 710] width 74 height 34
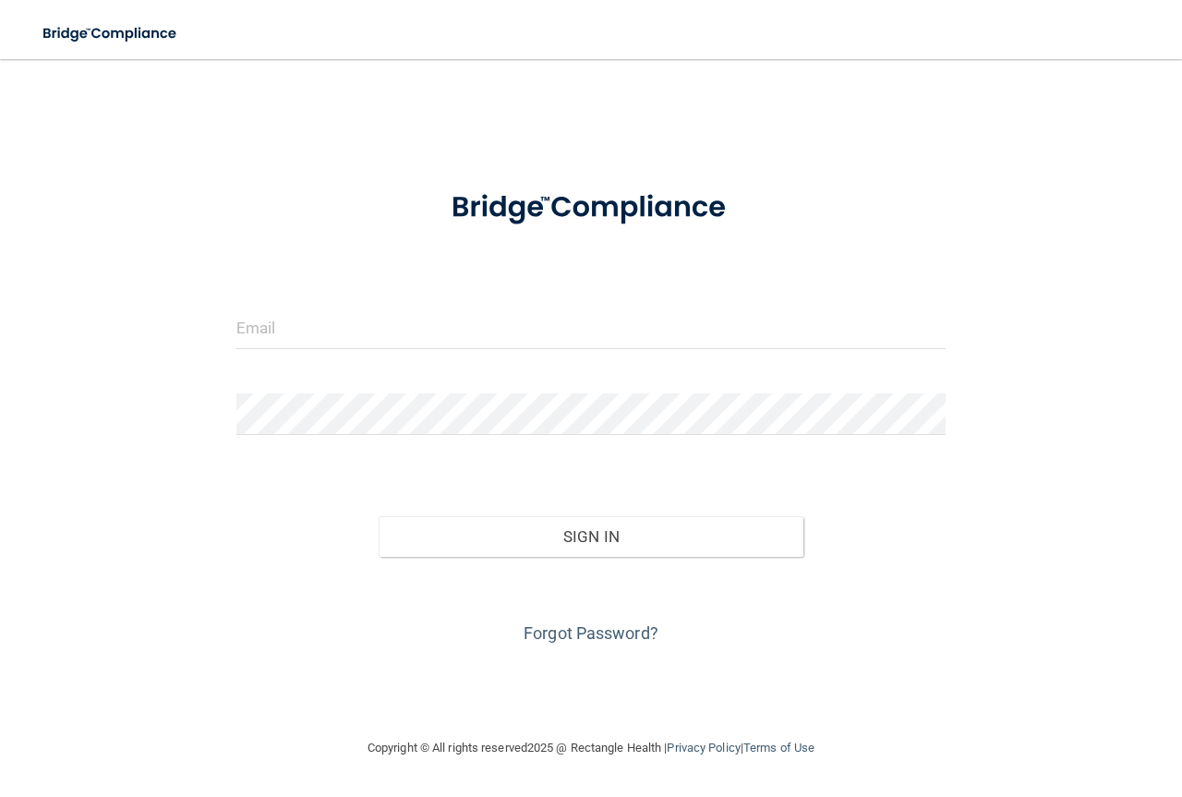
click at [267, 353] on div at bounding box center [591, 334] width 737 height 55
click at [295, 327] on input "email" at bounding box center [590, 328] width 709 height 42
type input "[EMAIL_ADDRESS][DOMAIN_NAME]"
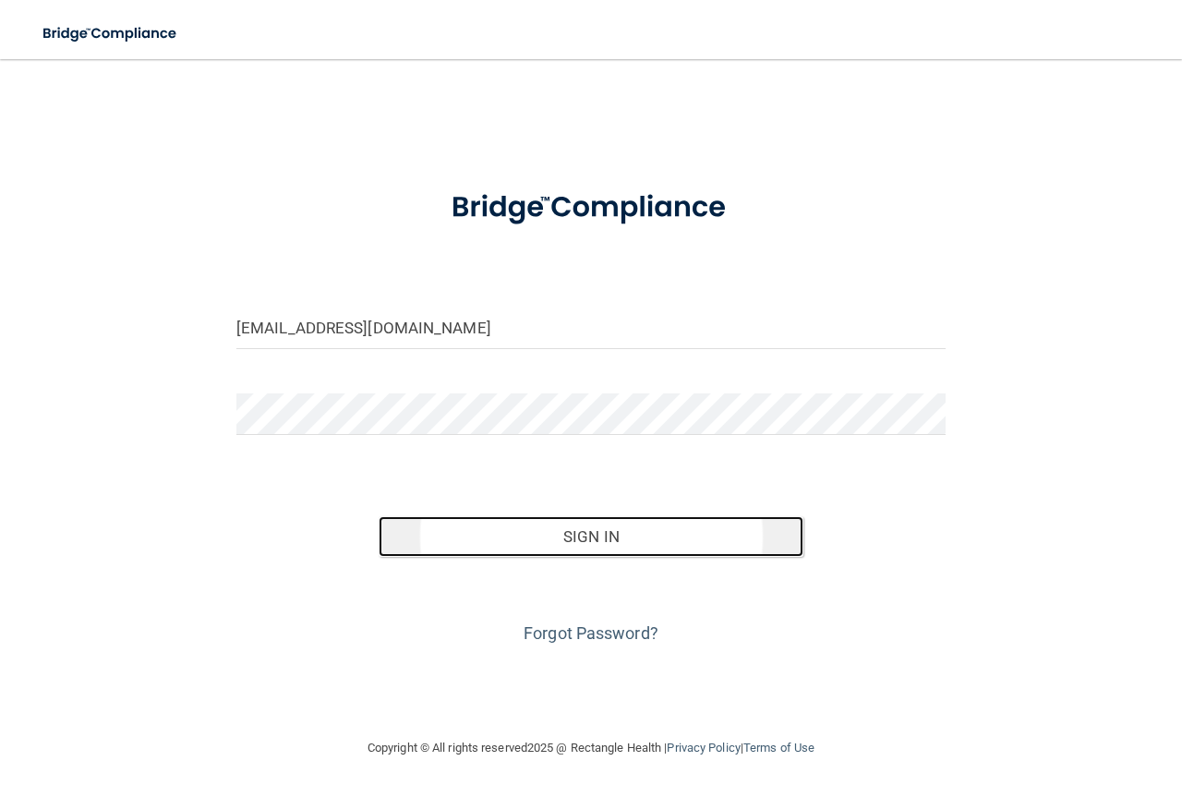
click at [621, 531] on button "Sign In" at bounding box center [592, 536] width 426 height 41
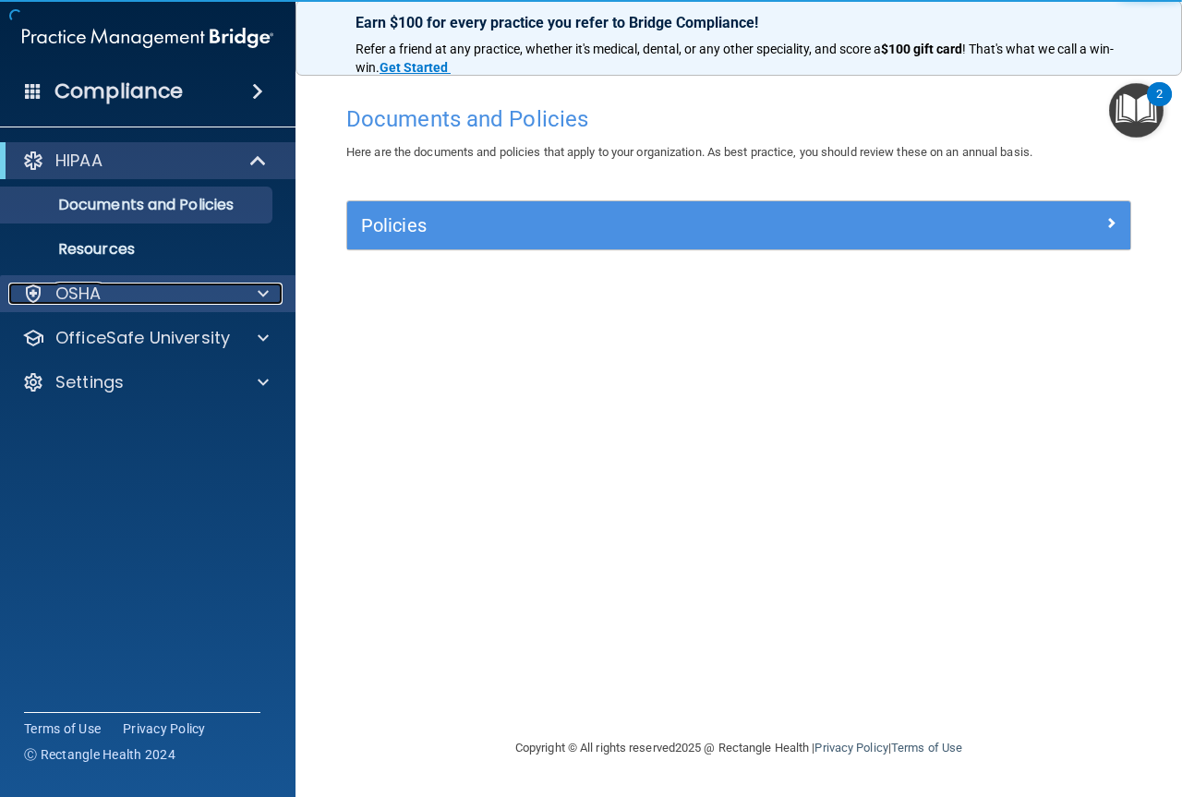
click at [272, 294] on div at bounding box center [260, 294] width 46 height 22
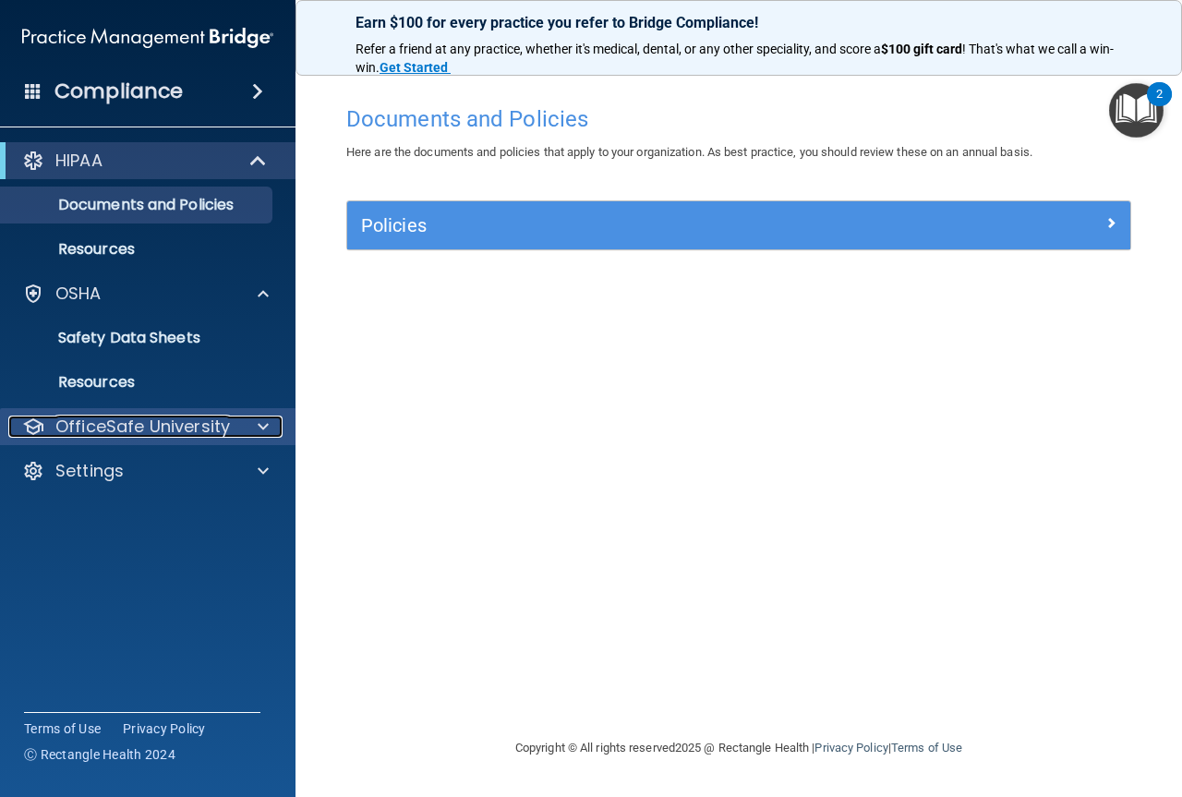
click at [136, 421] on p "OfficeSafe University" at bounding box center [142, 426] width 174 height 22
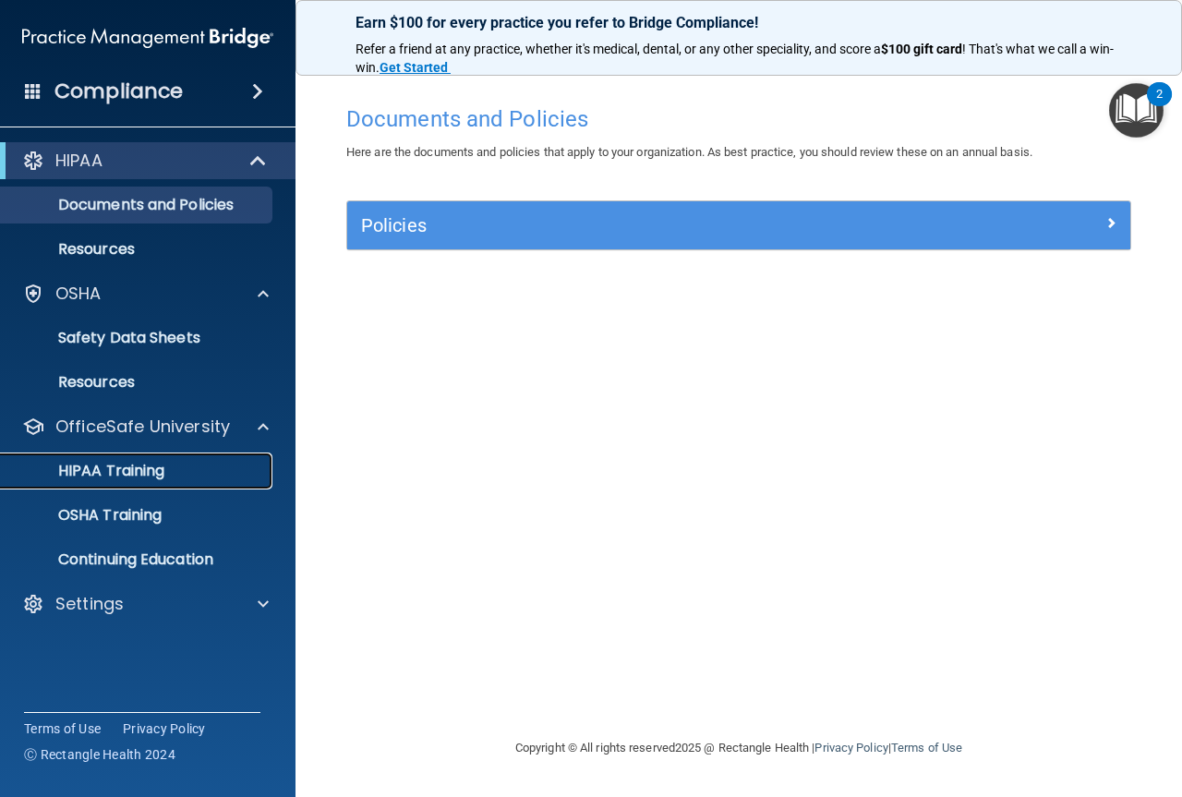
click at [125, 460] on link "HIPAA Training" at bounding box center [127, 470] width 291 height 37
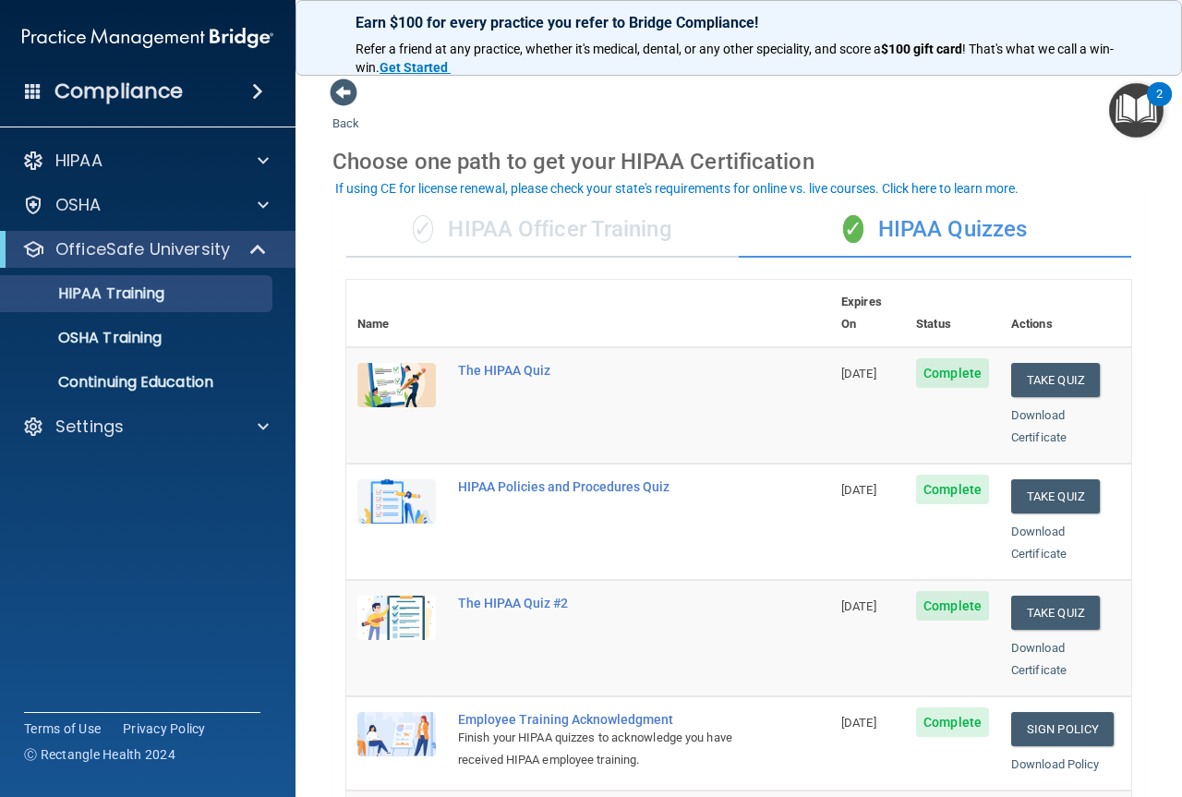
click at [972, 188] on div "If using CE for license renewal, please check your state's requirements for onl…" at bounding box center [676, 188] width 683 height 13
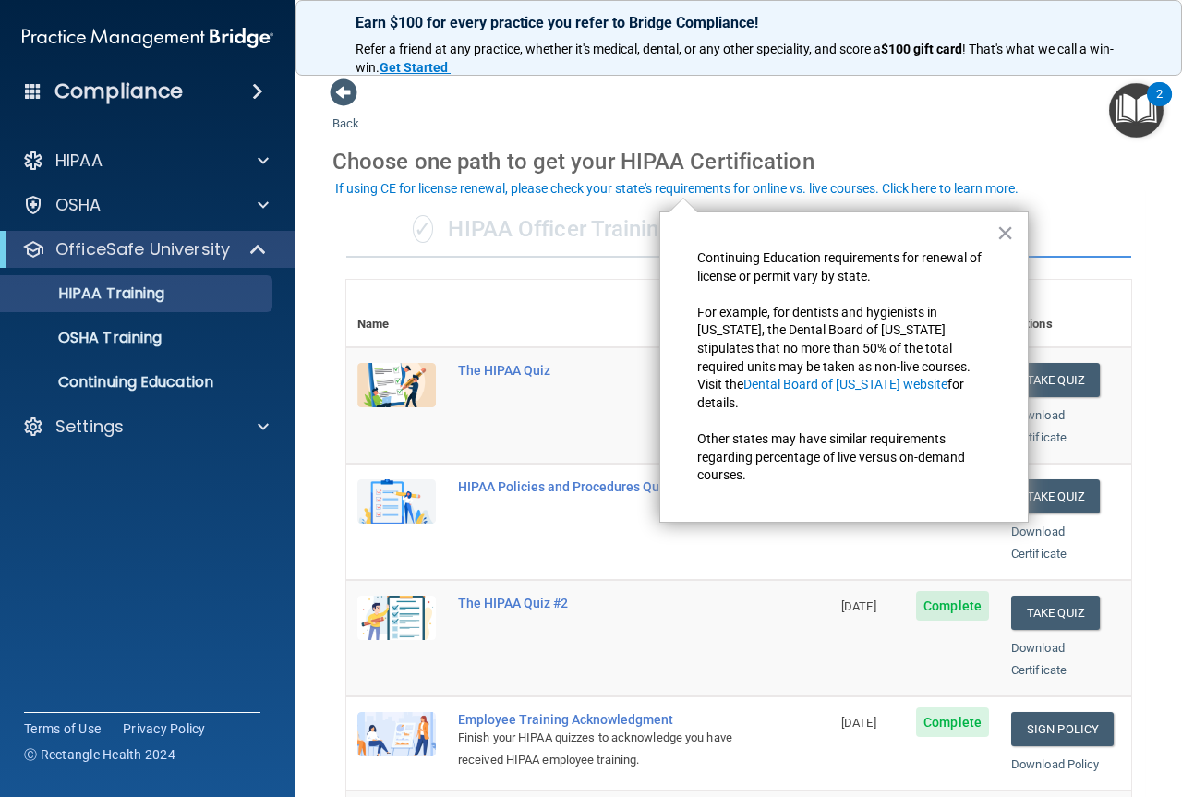
click at [1054, 165] on div "Choose one path to get your HIPAA Certification" at bounding box center [738, 162] width 812 height 54
click at [999, 227] on button "×" at bounding box center [1005, 233] width 18 height 30
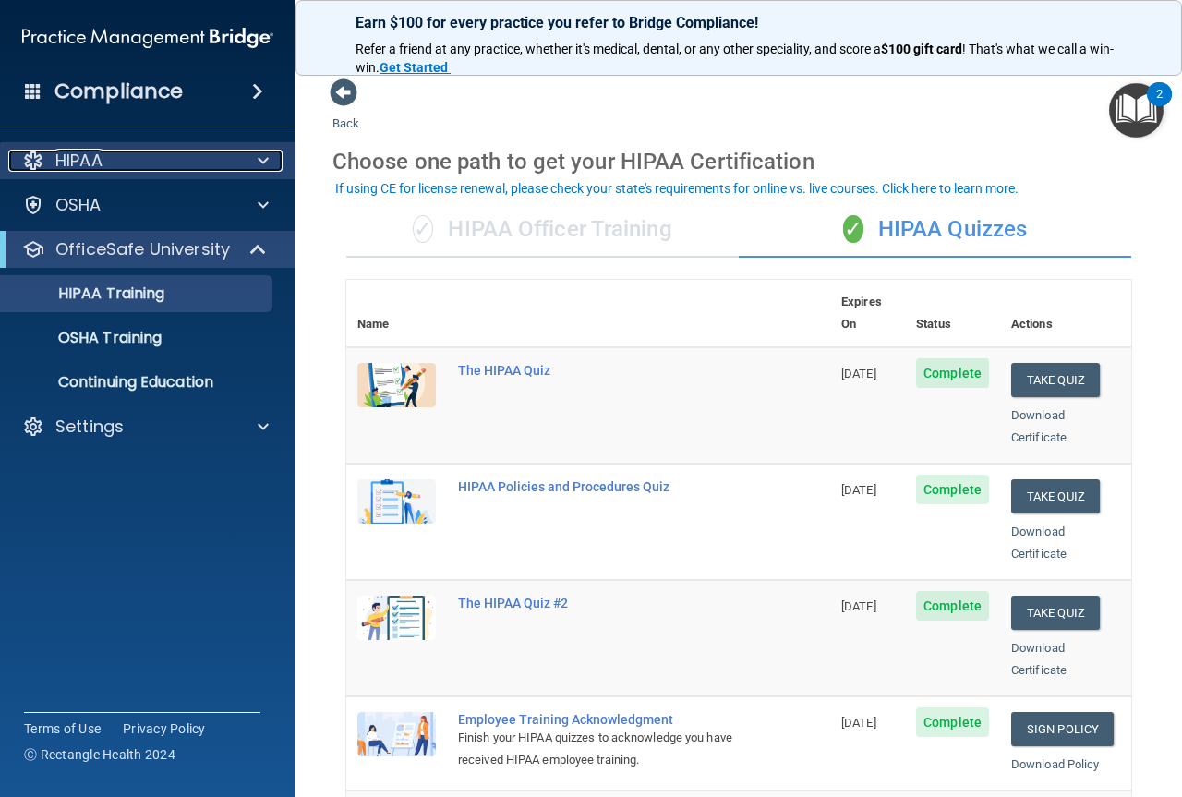
click at [163, 169] on div "HIPAA" at bounding box center [122, 161] width 229 height 22
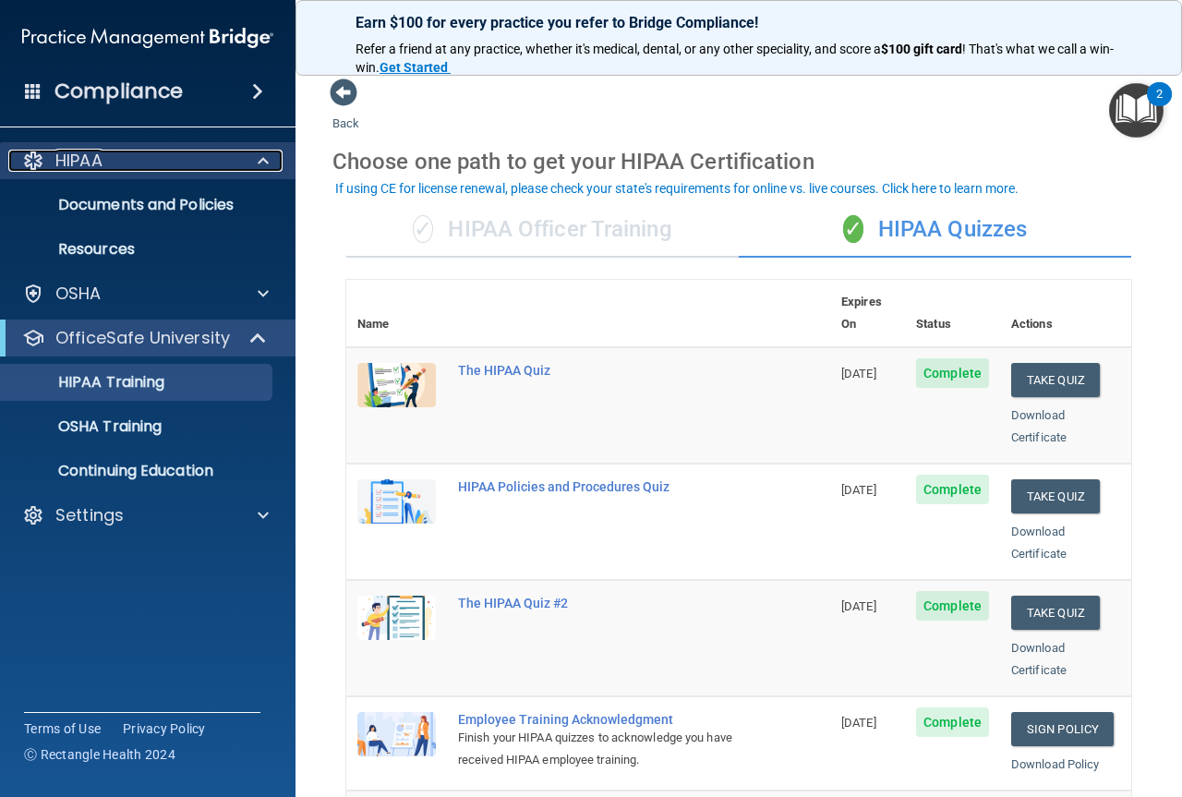
click at [150, 153] on div "HIPAA" at bounding box center [122, 161] width 229 height 22
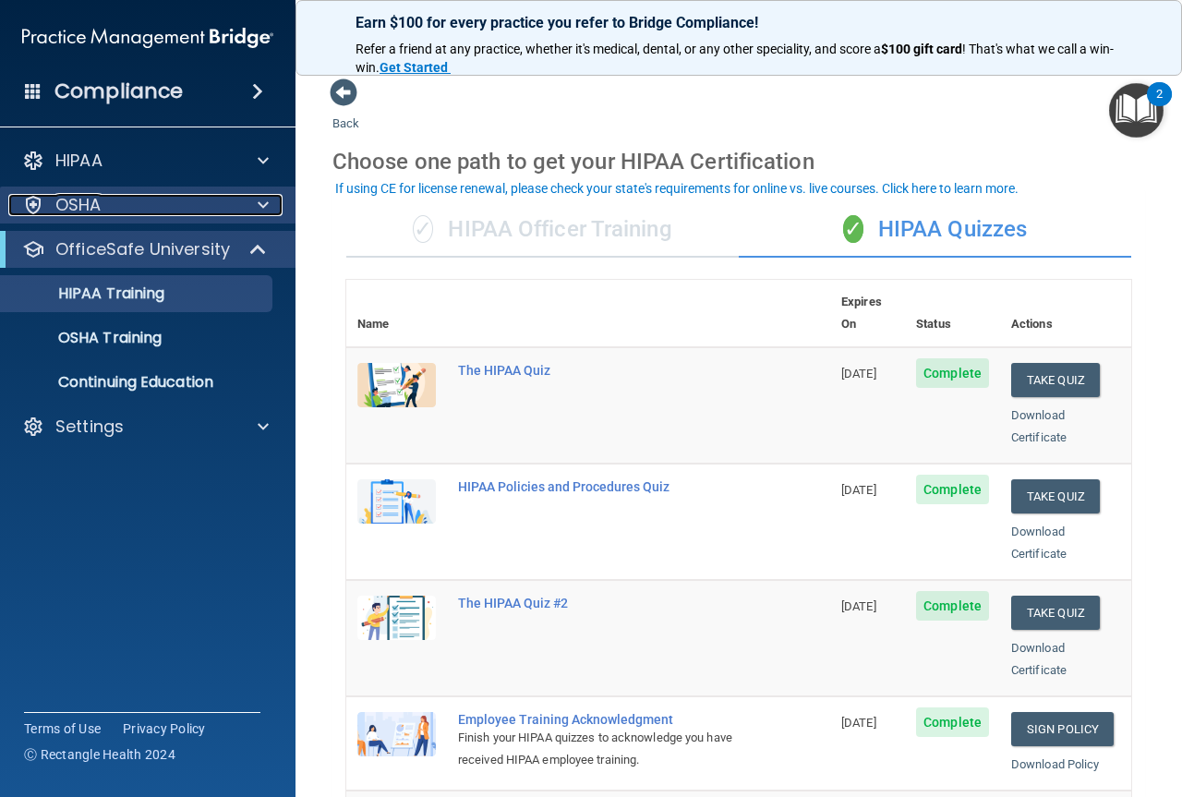
click at [145, 207] on div "OSHA" at bounding box center [122, 205] width 229 height 22
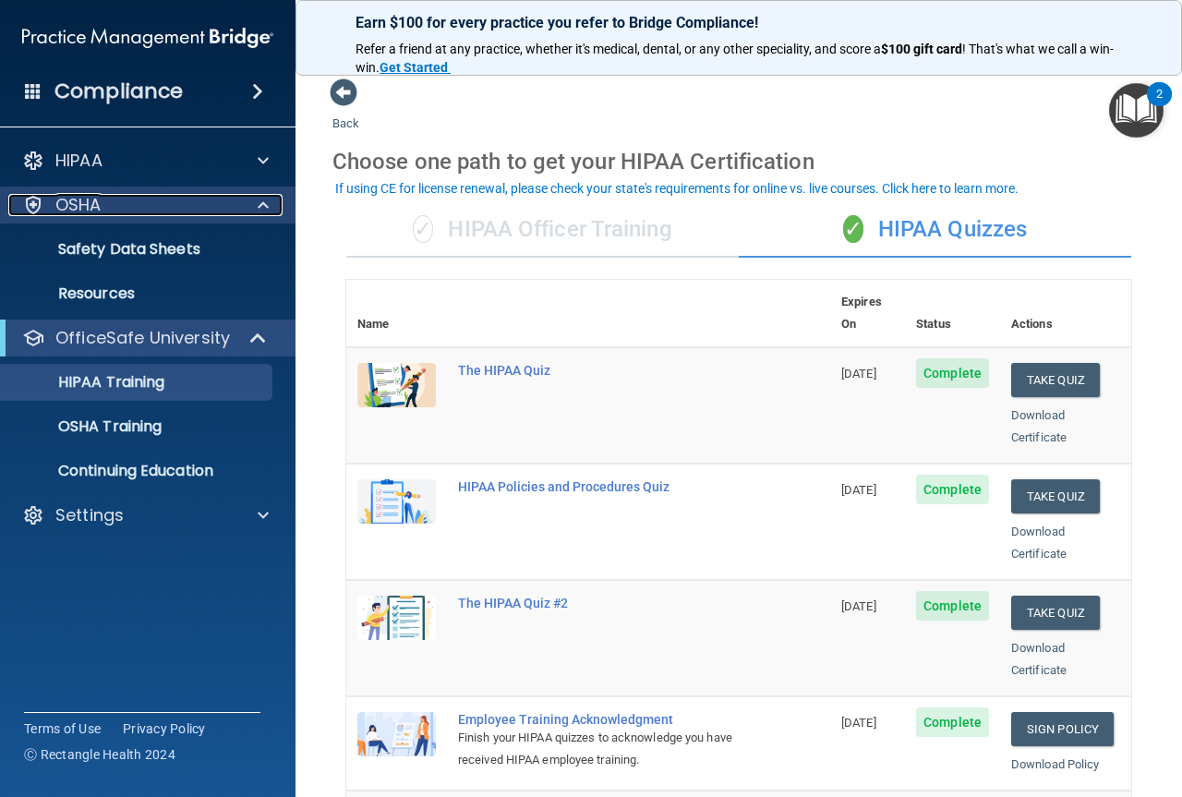
click at [118, 201] on div "OSHA" at bounding box center [122, 205] width 229 height 22
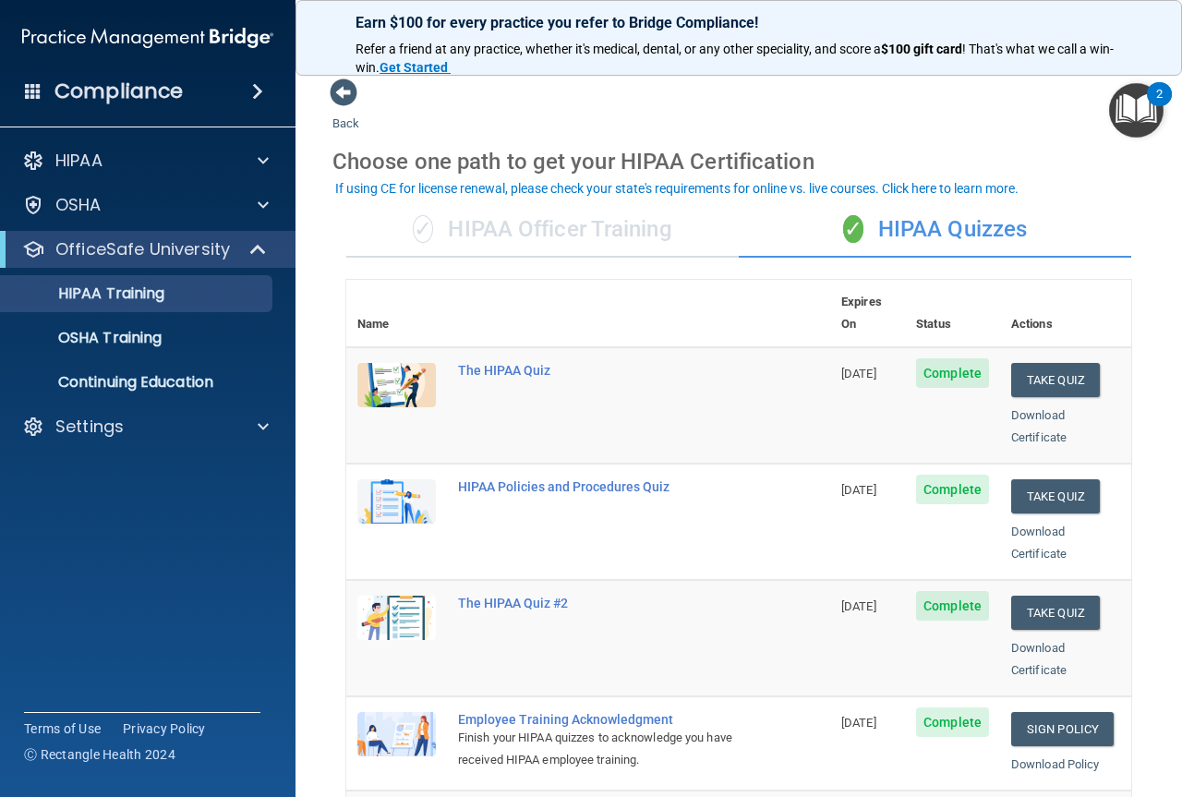
click at [261, 87] on span at bounding box center [257, 91] width 11 height 22
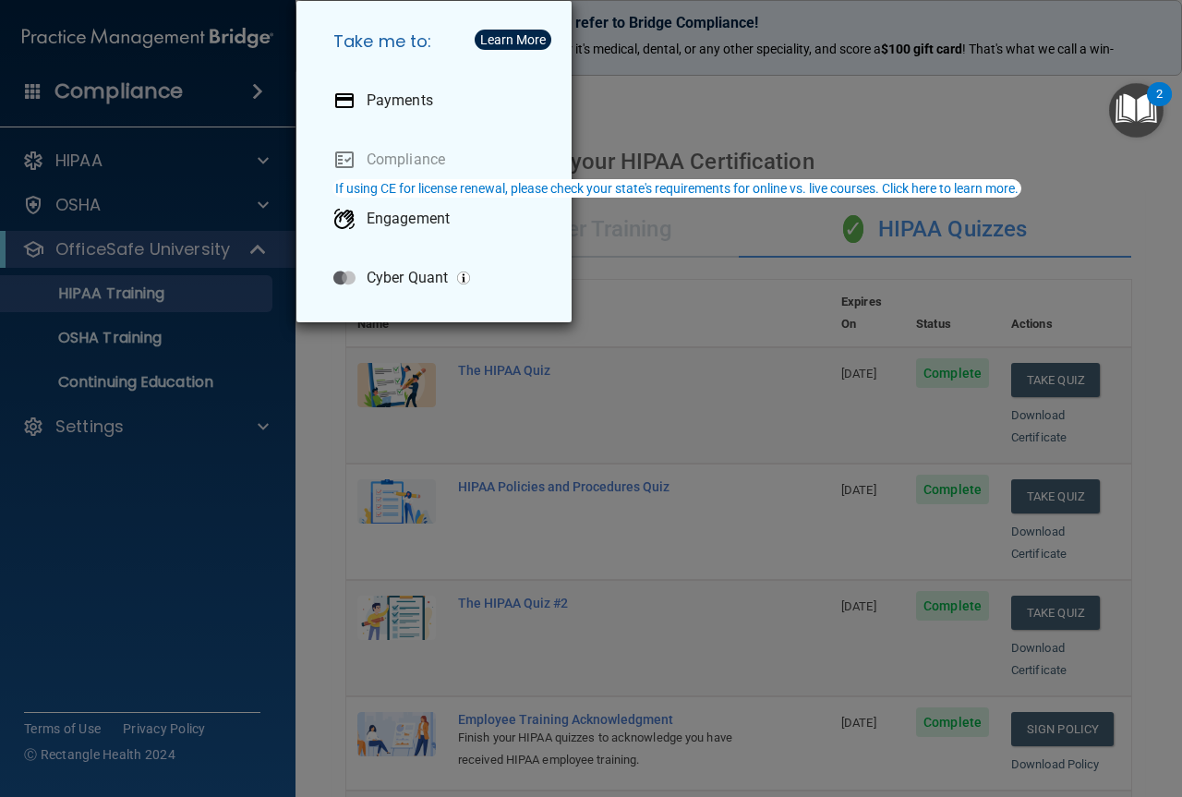
click at [686, 421] on div "Take me to: Payments Compliance Engagement Cyber Quant" at bounding box center [591, 398] width 1182 height 797
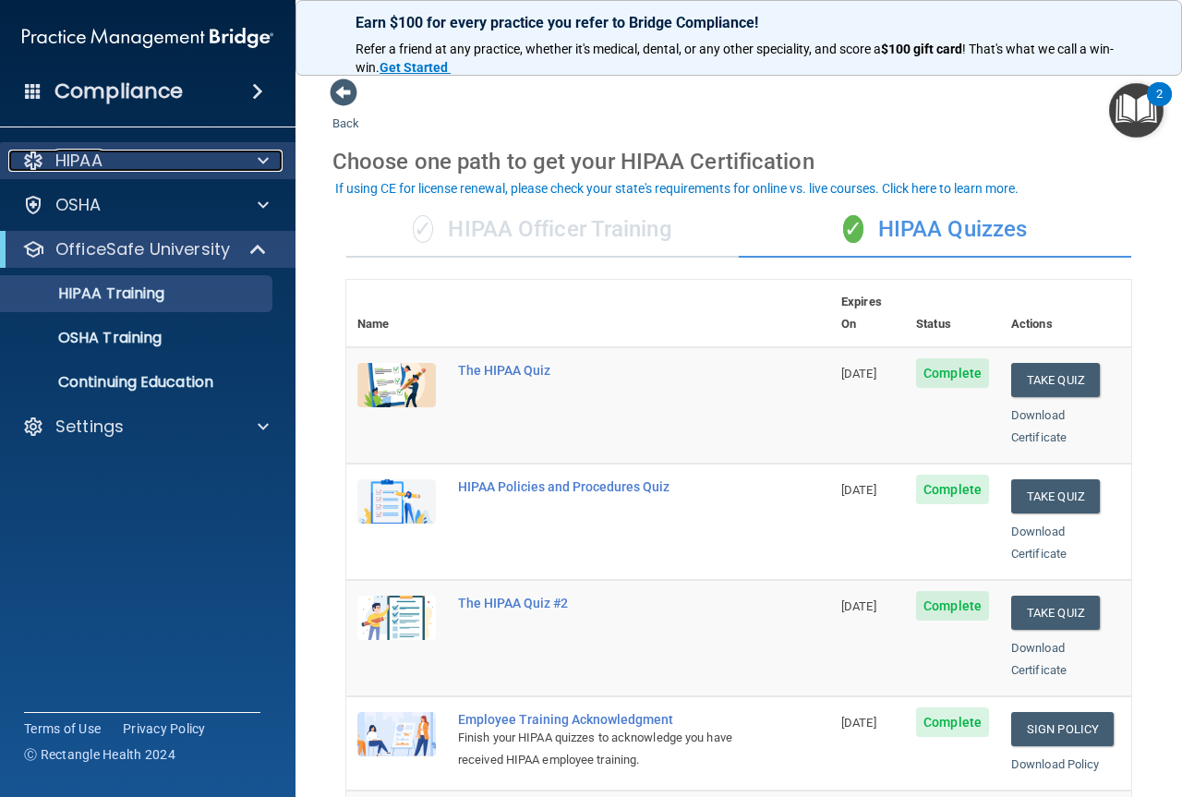
click at [273, 166] on div at bounding box center [260, 161] width 46 height 22
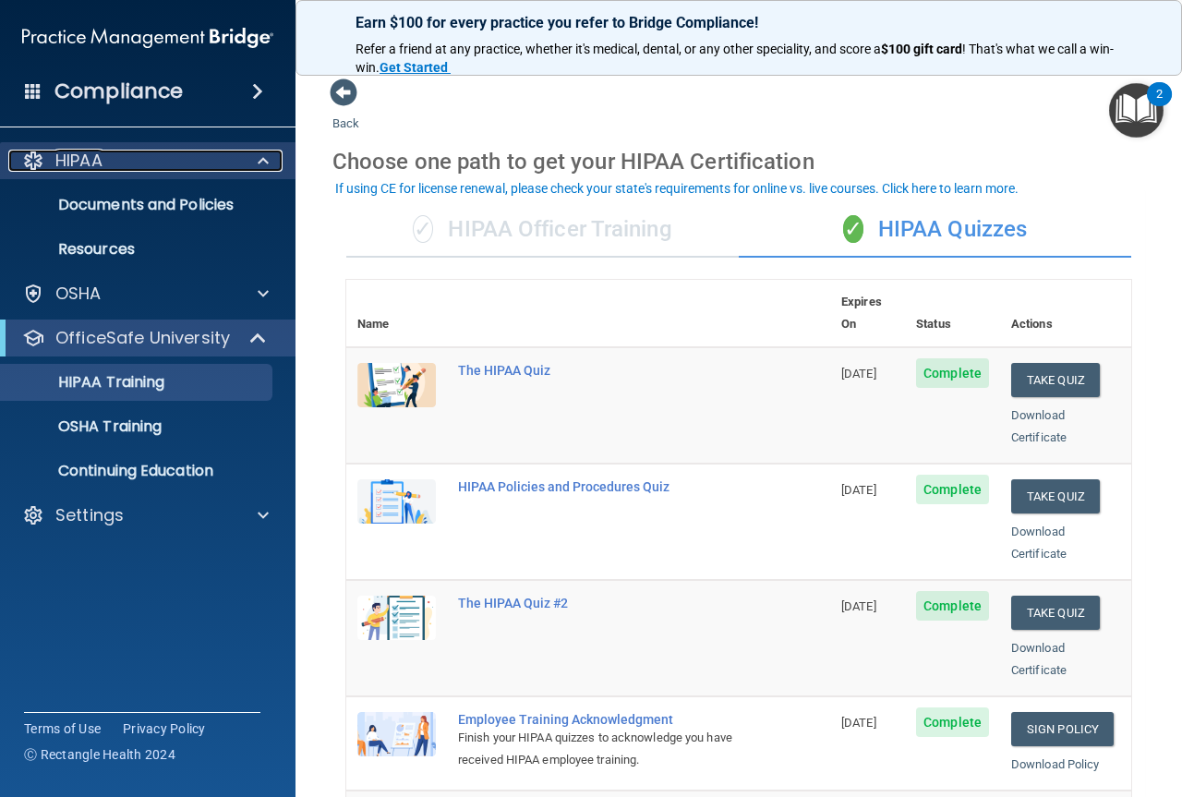
click at [271, 162] on div at bounding box center [260, 161] width 46 height 22
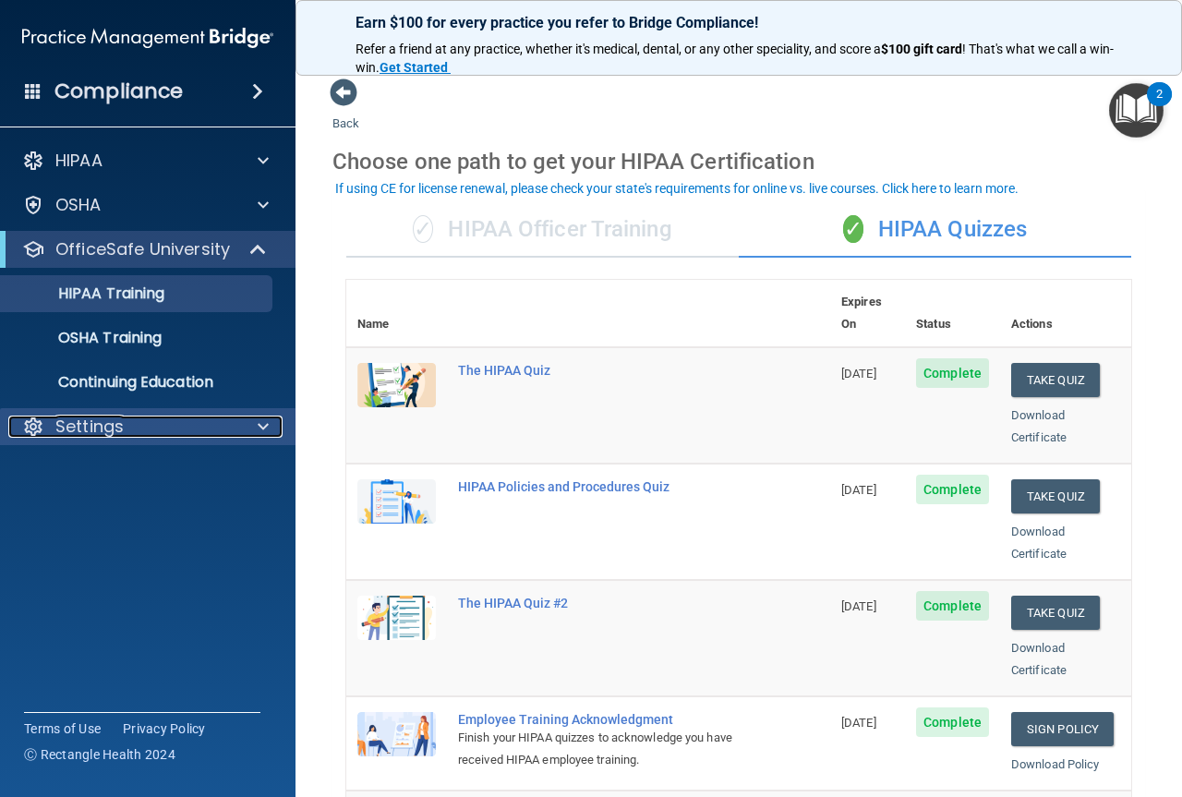
click at [109, 425] on p "Settings" at bounding box center [89, 426] width 68 height 22
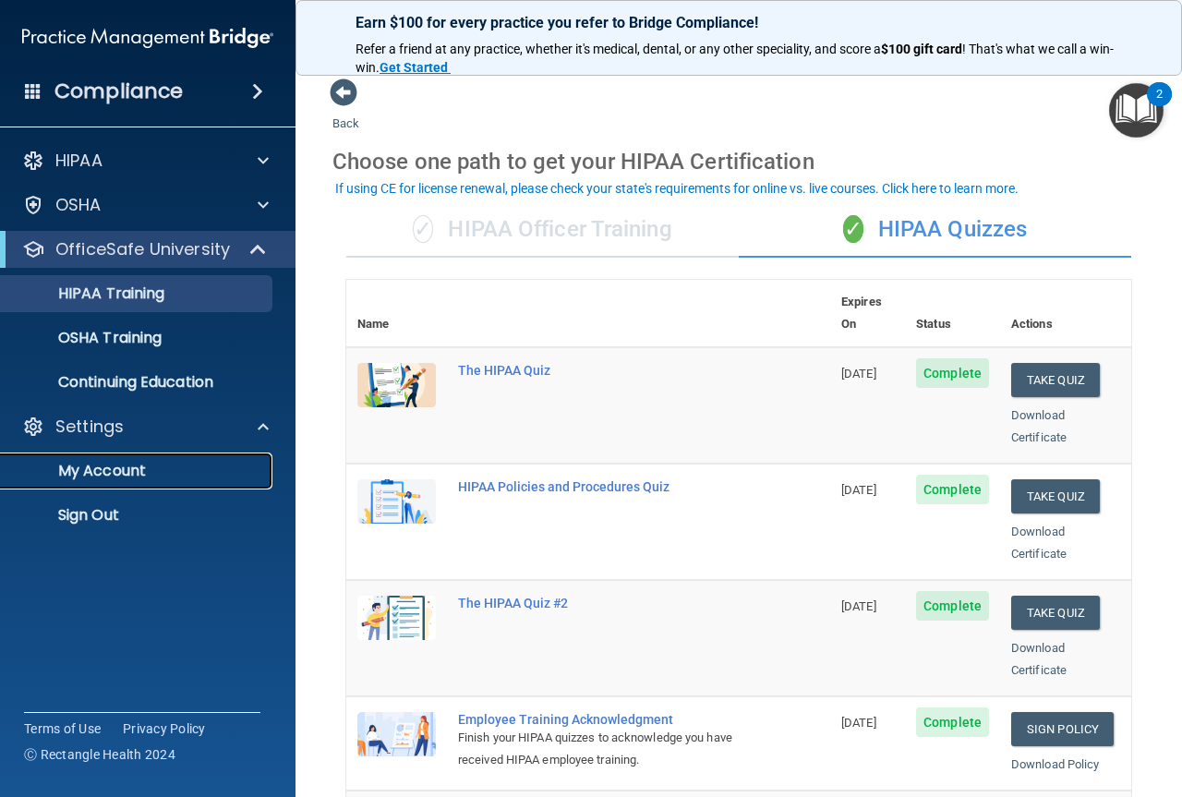
click at [120, 471] on p "My Account" at bounding box center [138, 471] width 252 height 18
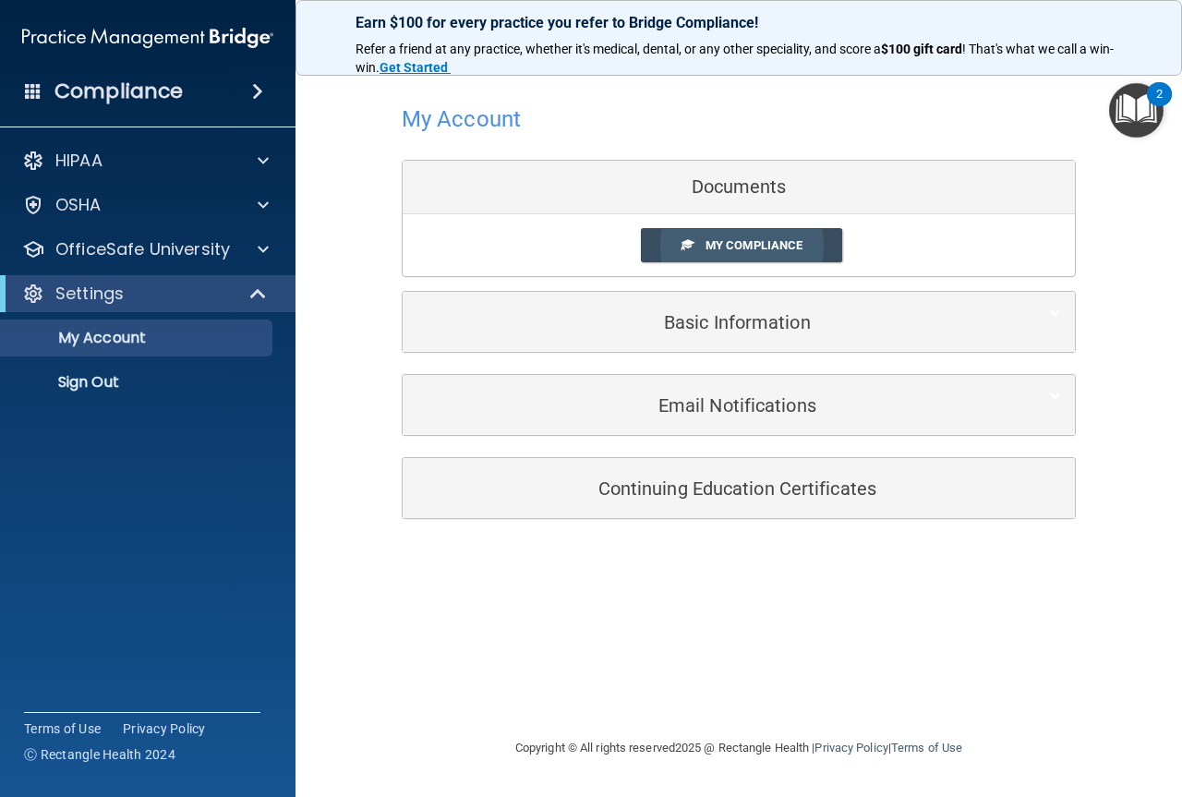
click at [764, 255] on link "My Compliance" at bounding box center [742, 245] width 202 height 34
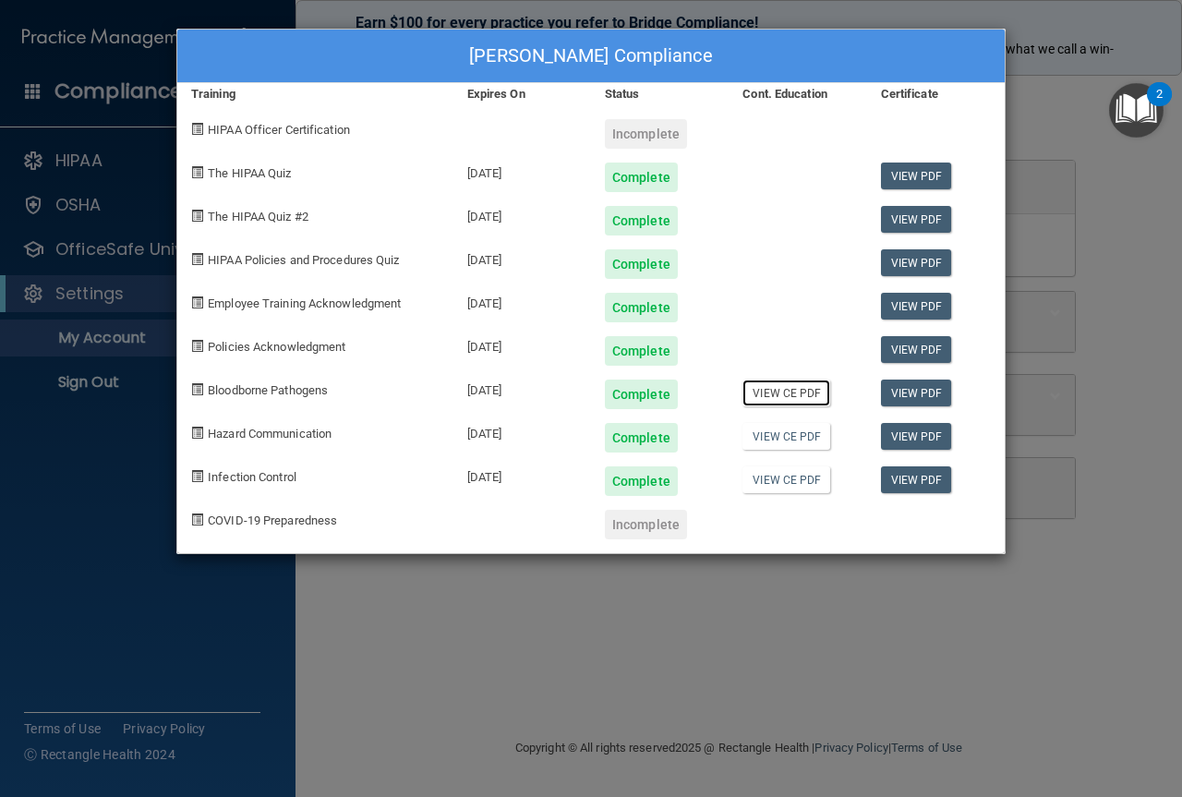
click at [790, 392] on link "View CE PDF" at bounding box center [786, 392] width 88 height 27
click at [782, 440] on link "View CE PDF" at bounding box center [786, 436] width 88 height 27
click at [779, 480] on link "View CE PDF" at bounding box center [786, 479] width 88 height 27
